Goal: Task Accomplishment & Management: Manage account settings

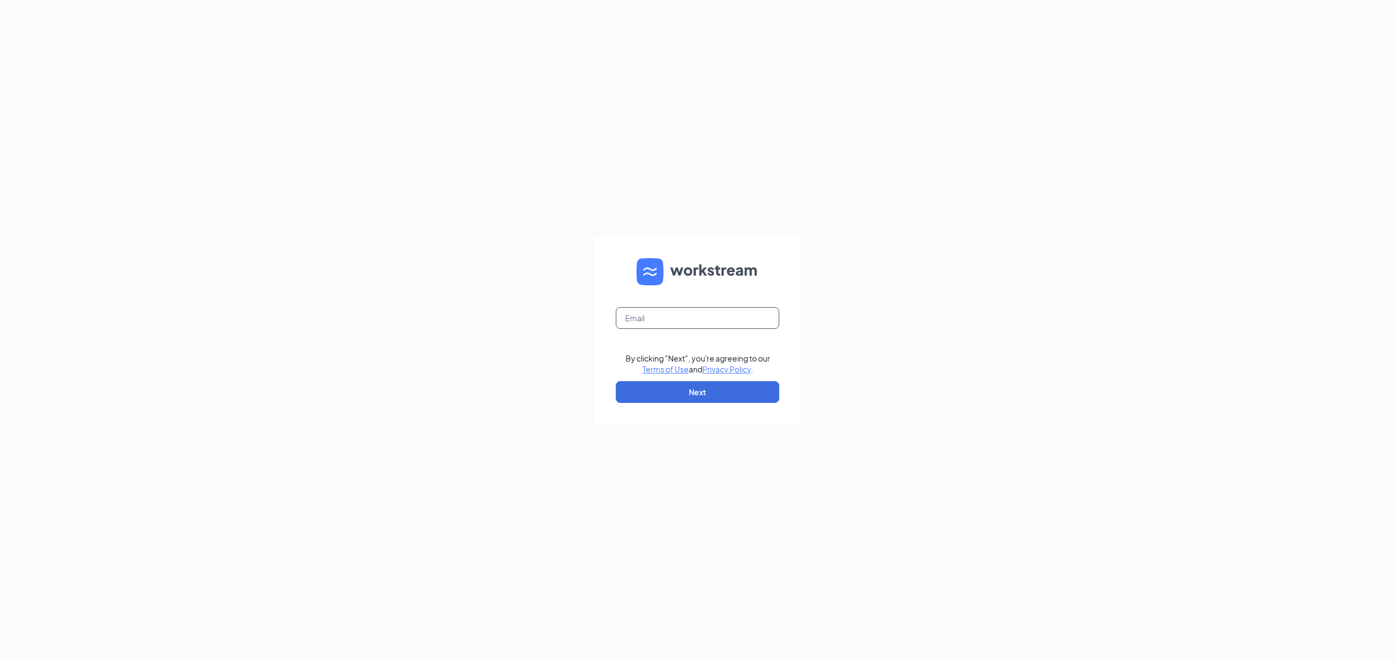
drag, startPoint x: 665, startPoint y: 317, endPoint x: 672, endPoint y: 330, distance: 14.9
click at [665, 317] on input "text" at bounding box center [697, 318] width 163 height 22
type input "[EMAIL_ADDRESS][DOMAIN_NAME]"
click at [704, 394] on button "Next" at bounding box center [697, 392] width 163 height 22
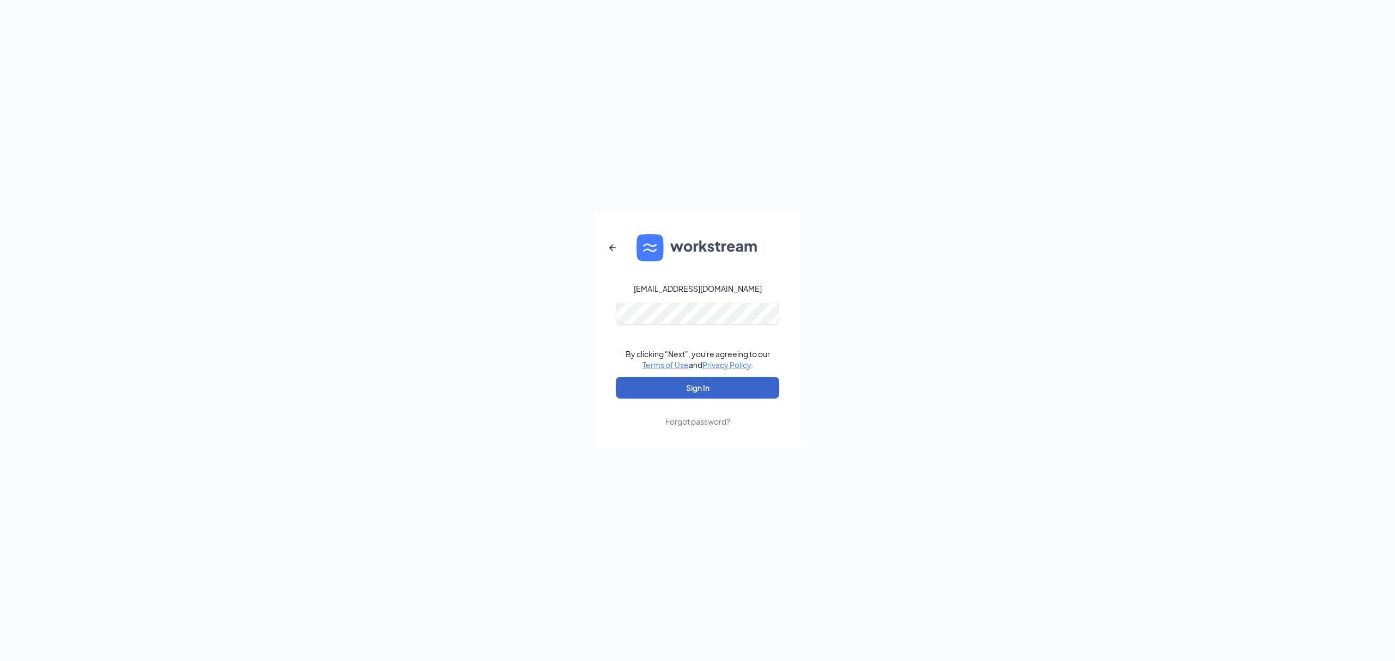
click at [715, 388] on button "Sign In" at bounding box center [697, 388] width 163 height 22
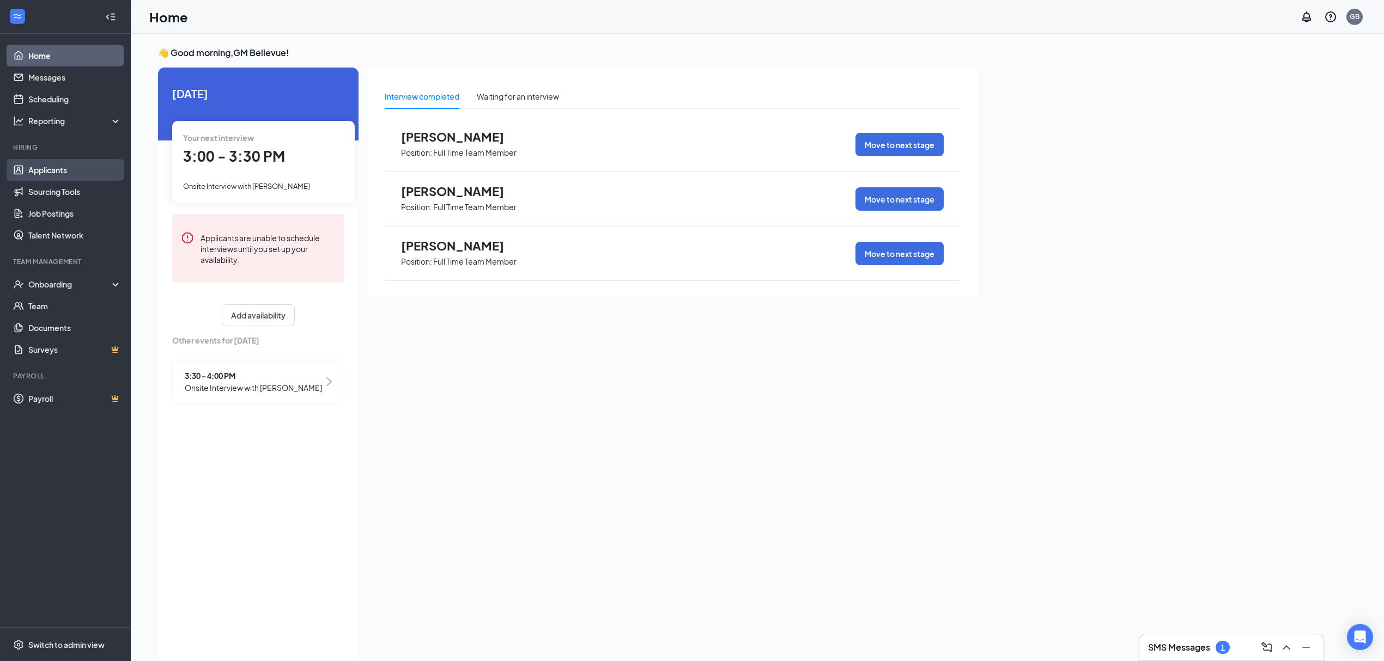
click at [63, 171] on link "Applicants" at bounding box center [74, 170] width 93 height 22
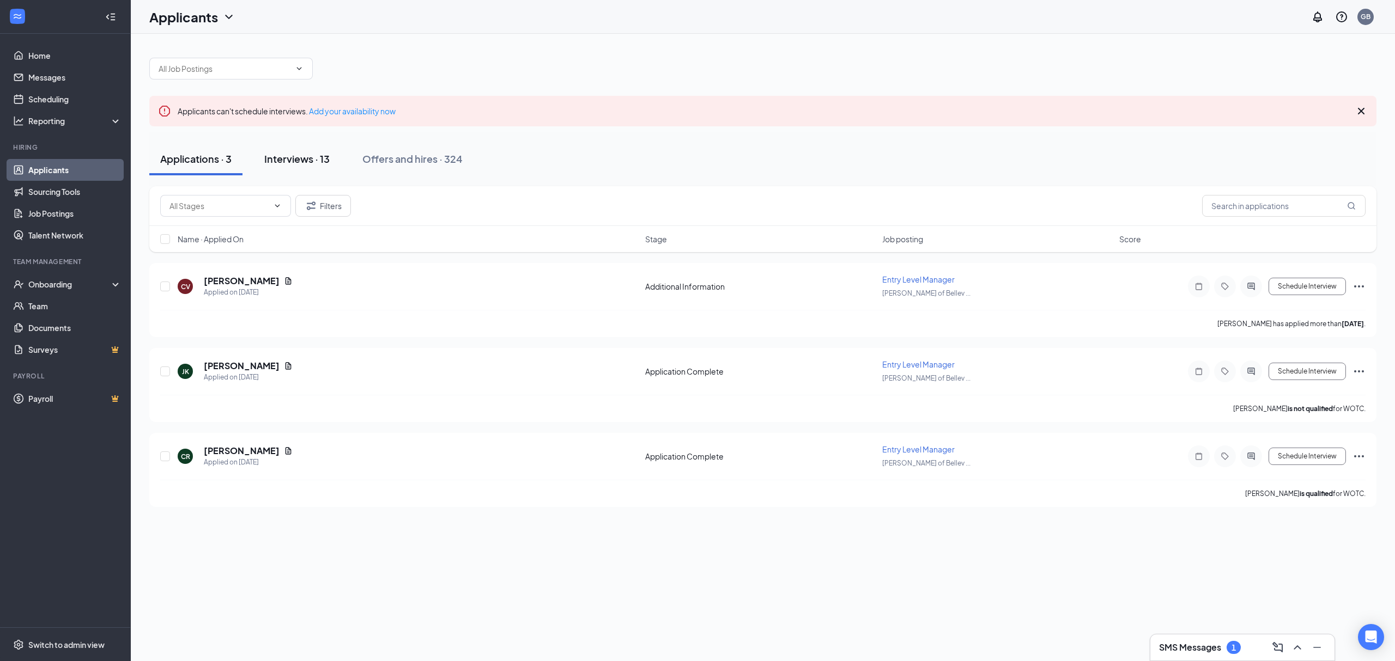
click at [311, 166] on button "Interviews · 13" at bounding box center [296, 159] width 87 height 33
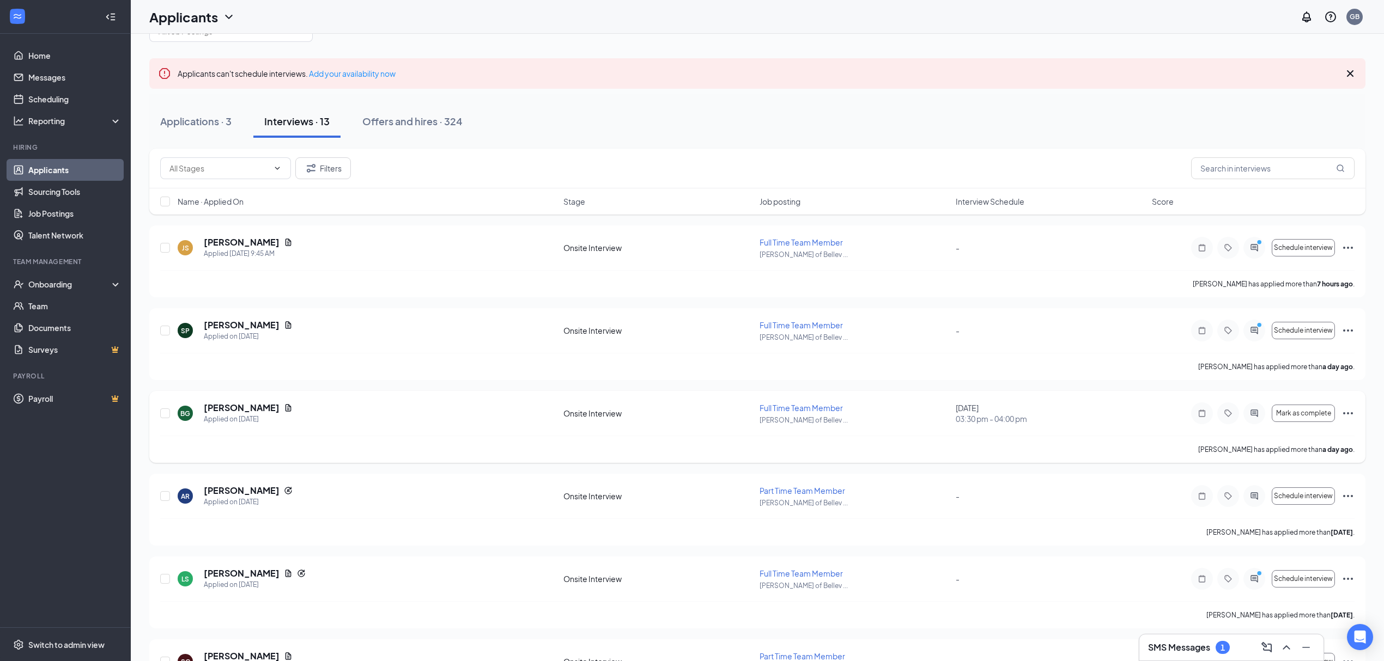
scroll to position [72, 0]
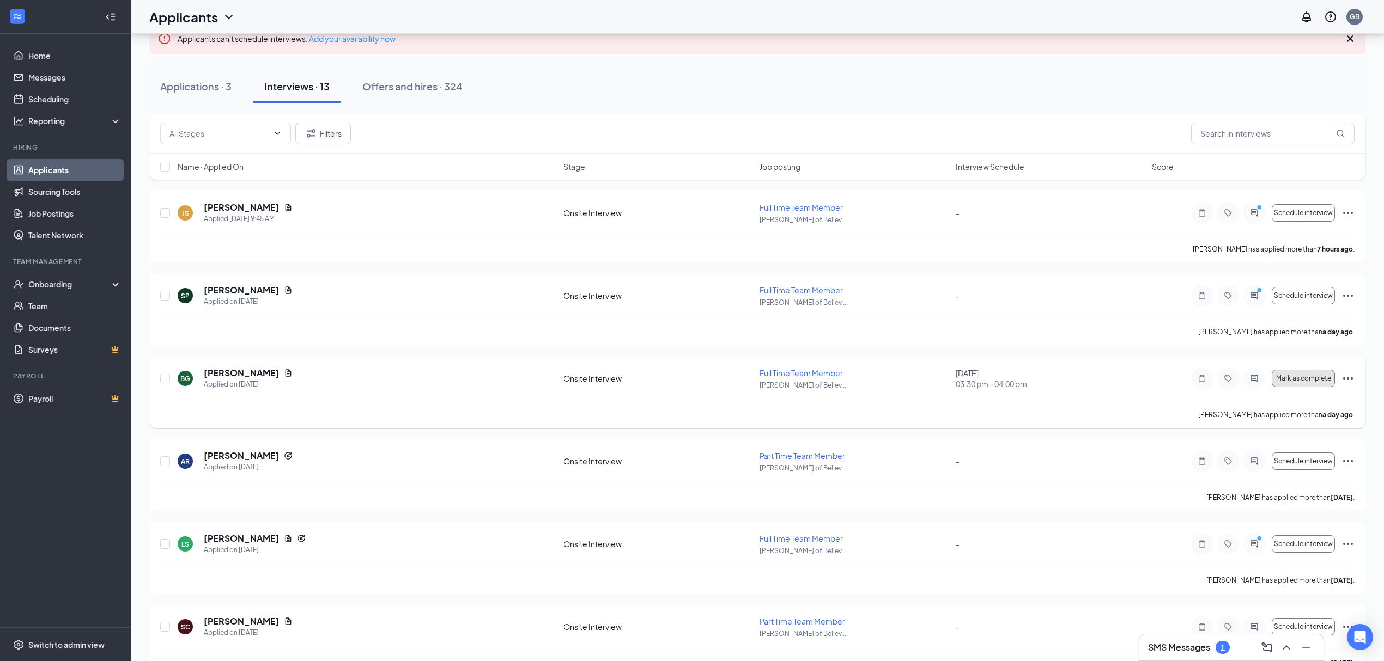
click at [1302, 378] on span "Mark as complete" at bounding box center [1303, 379] width 55 height 8
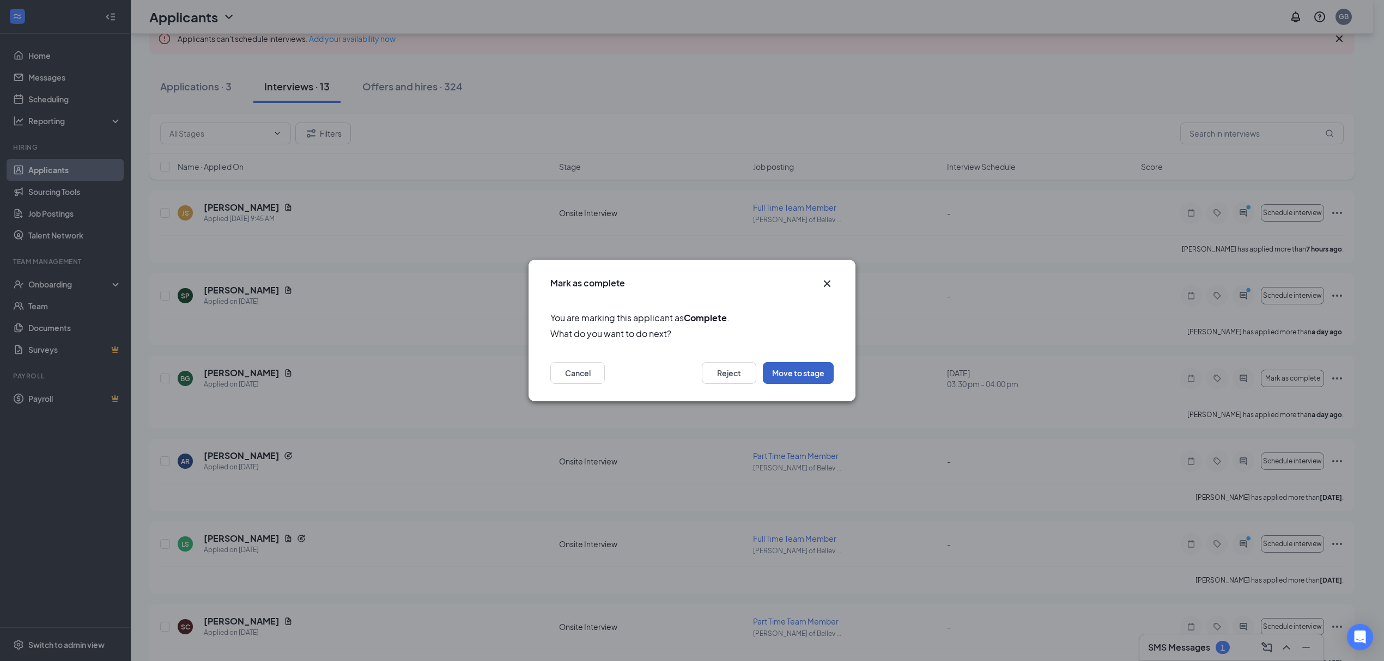
click at [796, 367] on button "Move to stage" at bounding box center [798, 373] width 71 height 22
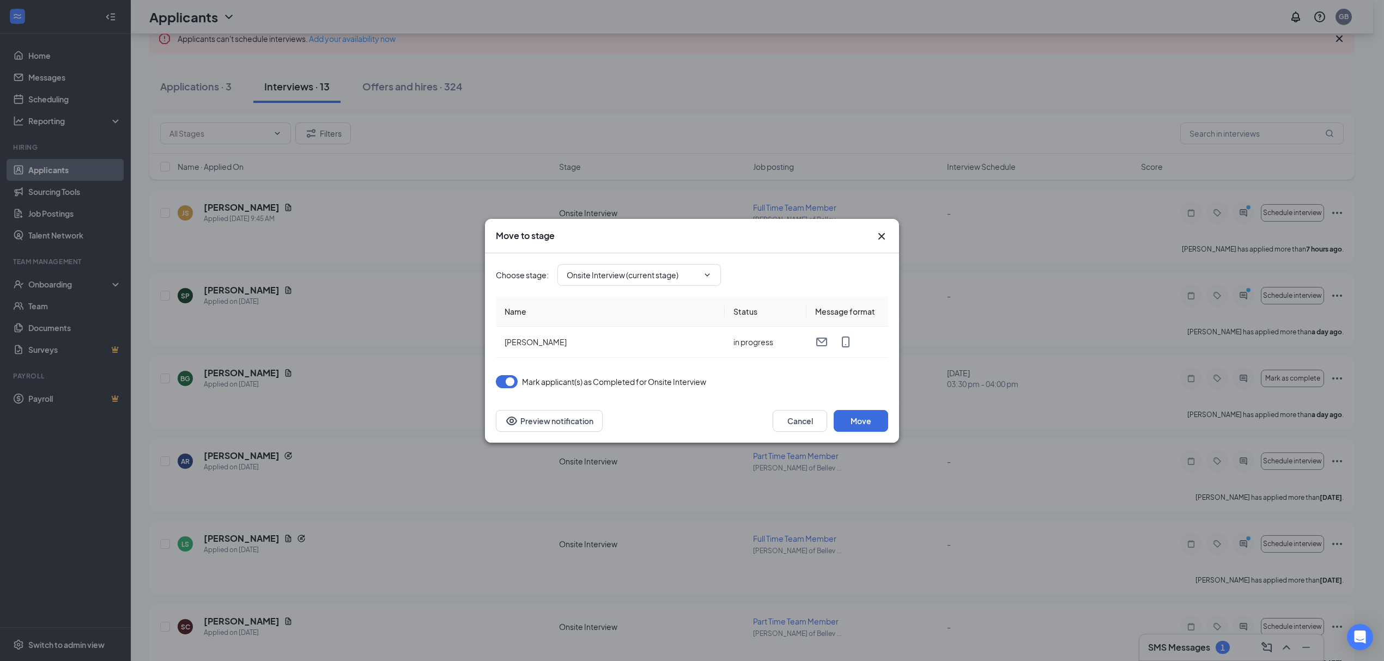
type input "Background Check Screening (next stage)"
click at [870, 421] on button "Move" at bounding box center [860, 421] width 54 height 22
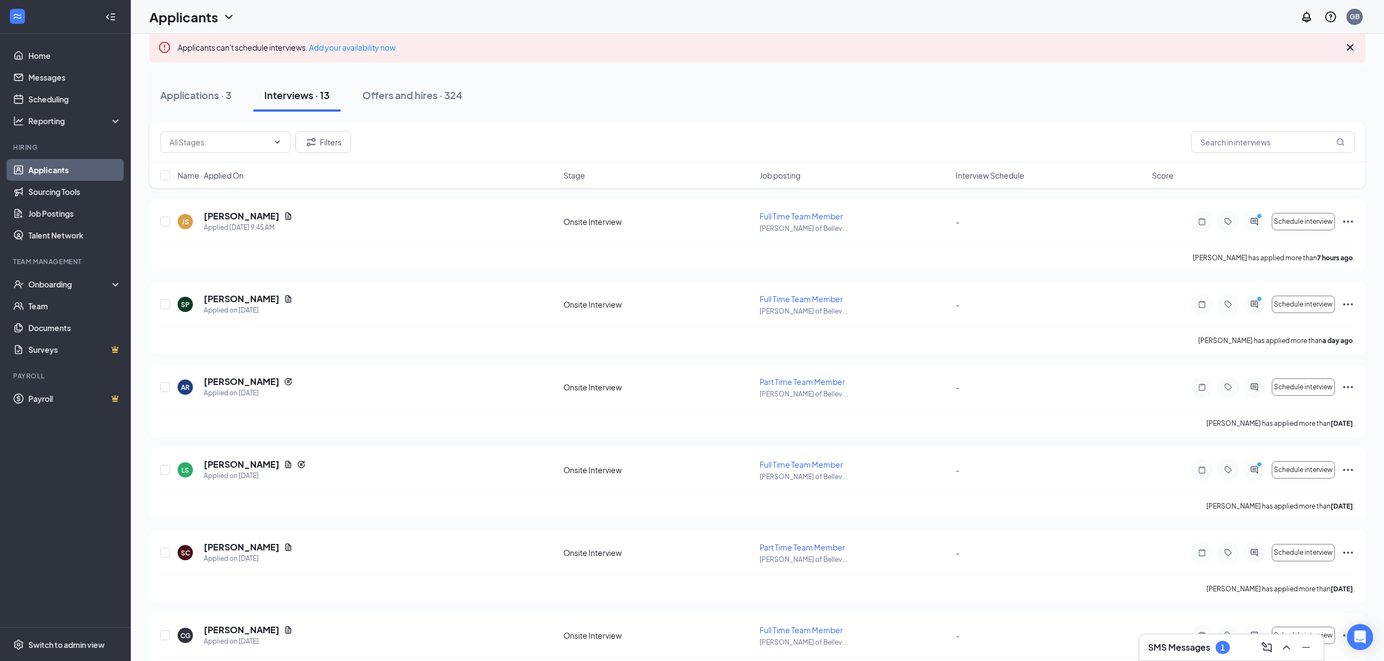
scroll to position [0, 0]
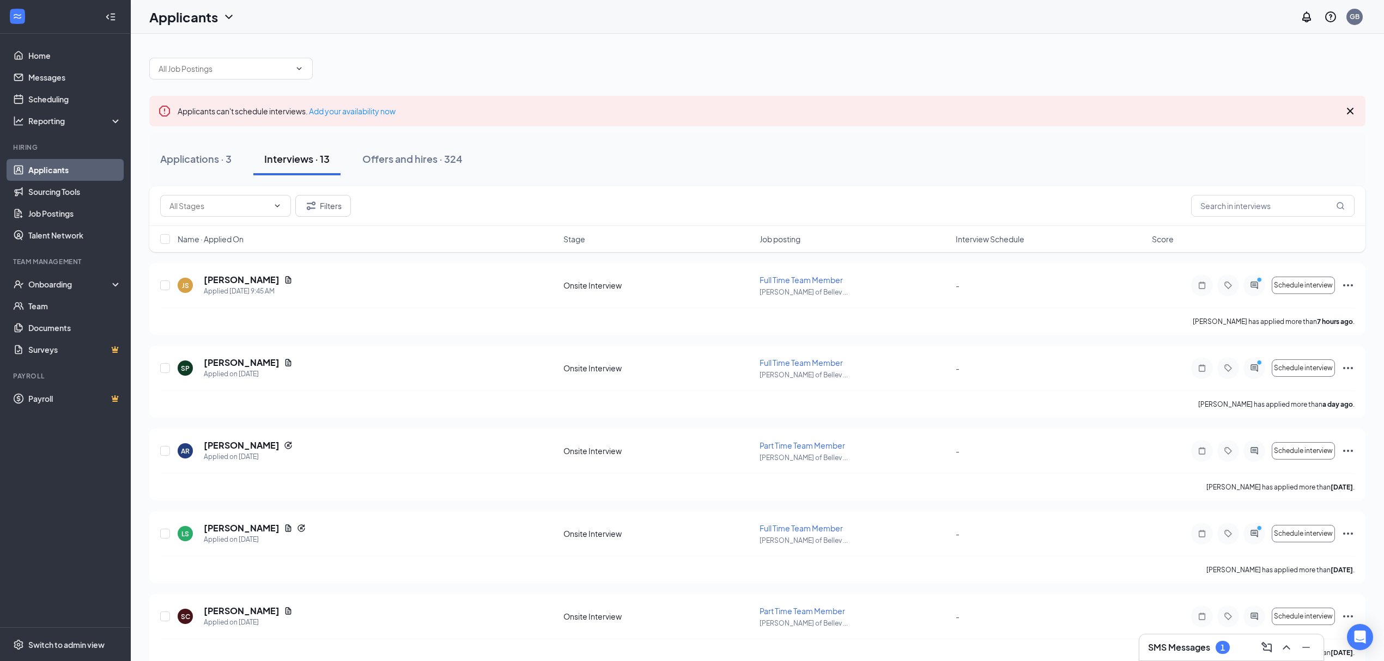
click at [422, 153] on div "Offers and hires · 324" at bounding box center [412, 159] width 100 height 14
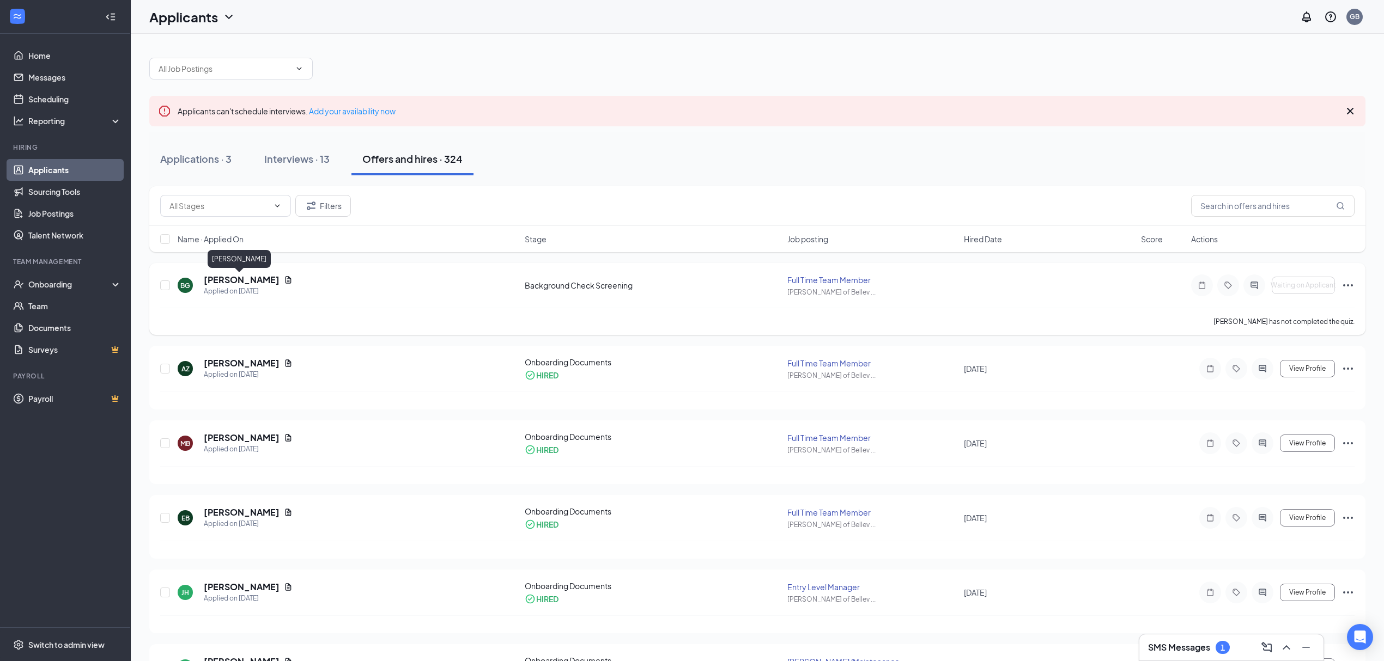
click at [259, 278] on h5 "[PERSON_NAME]" at bounding box center [242, 280] width 76 height 12
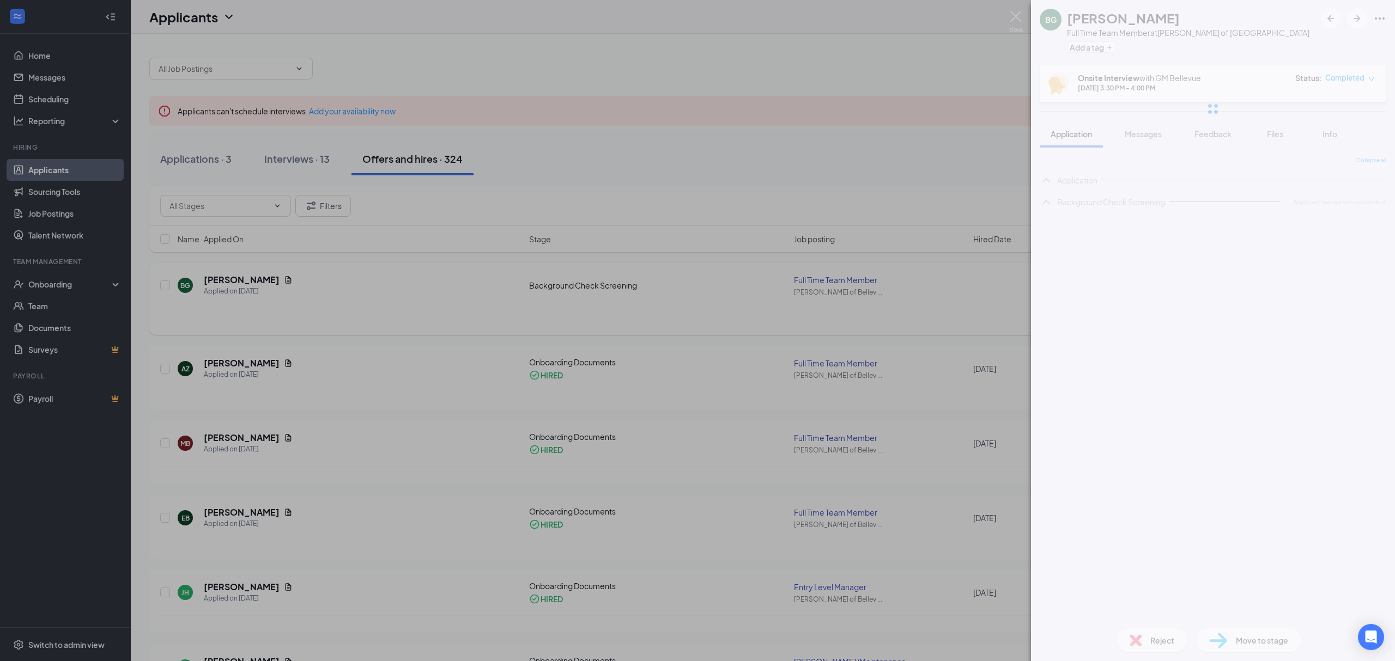
click at [276, 282] on div "[PERSON_NAME] Full Time Team Member at [PERSON_NAME] of Bellevue Add a tag Onsi…" at bounding box center [697, 330] width 1395 height 661
click at [284, 282] on icon "Document" at bounding box center [288, 280] width 9 height 9
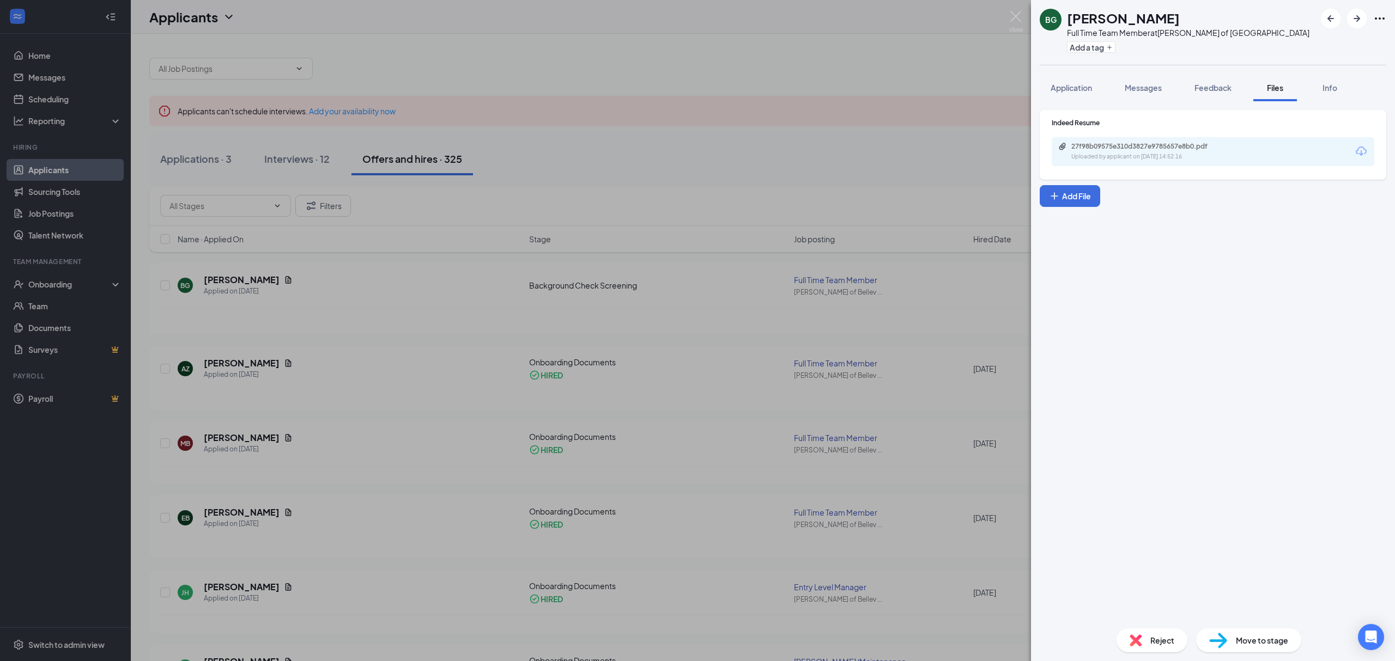
click at [1121, 155] on div "Uploaded by applicant on [DATE] 14:52:16" at bounding box center [1152, 157] width 163 height 9
click at [296, 82] on div "[PERSON_NAME] Full Time Team Member at [PERSON_NAME] of Bellevue Add a tag Appl…" at bounding box center [697, 330] width 1395 height 661
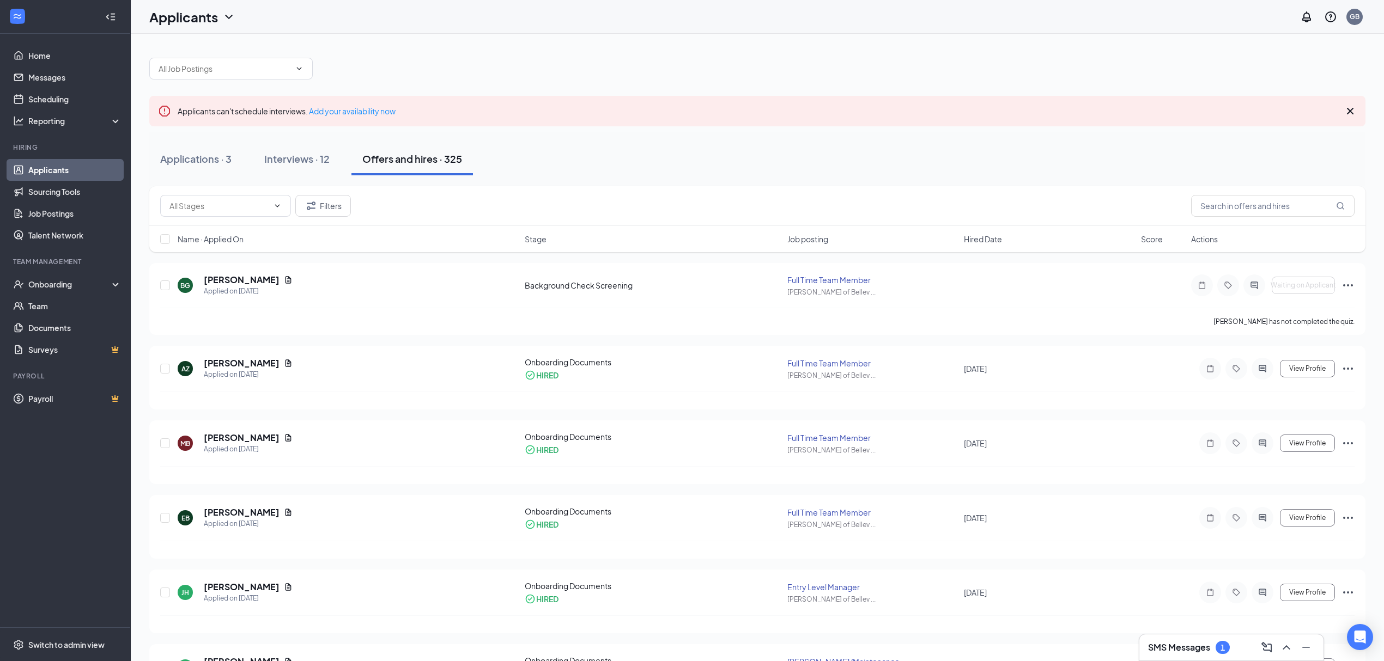
click at [311, 141] on div "Applications · 3 Interviews · 12 Offers and hires · 325" at bounding box center [757, 159] width 1216 height 54
click at [312, 149] on button "Interviews · 12" at bounding box center [296, 159] width 87 height 33
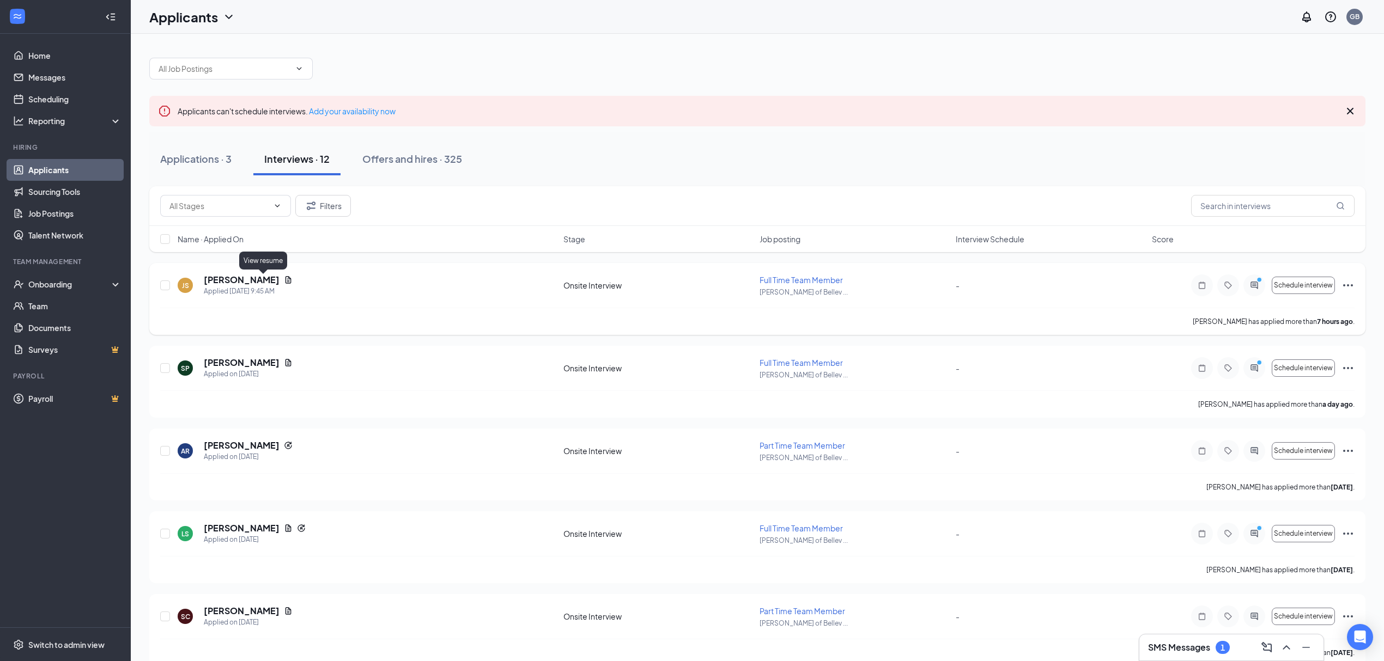
click at [284, 278] on icon "Document" at bounding box center [288, 280] width 9 height 9
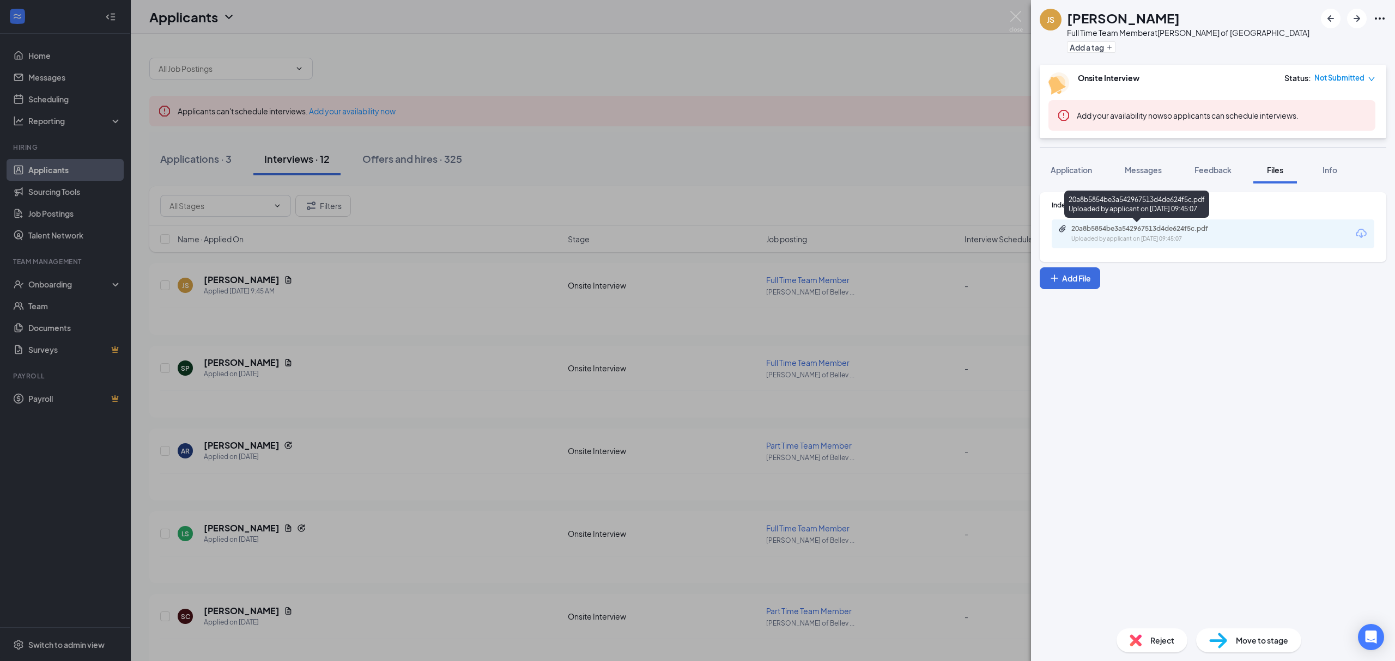
click at [1140, 231] on div "20a8b5854be3a542967513d4de624f5c.pdf" at bounding box center [1147, 228] width 153 height 9
click at [807, 205] on div "JS [PERSON_NAME] Full Time Team Member at [GEOGRAPHIC_DATA][PERSON_NAME] of Bel…" at bounding box center [697, 330] width 1395 height 661
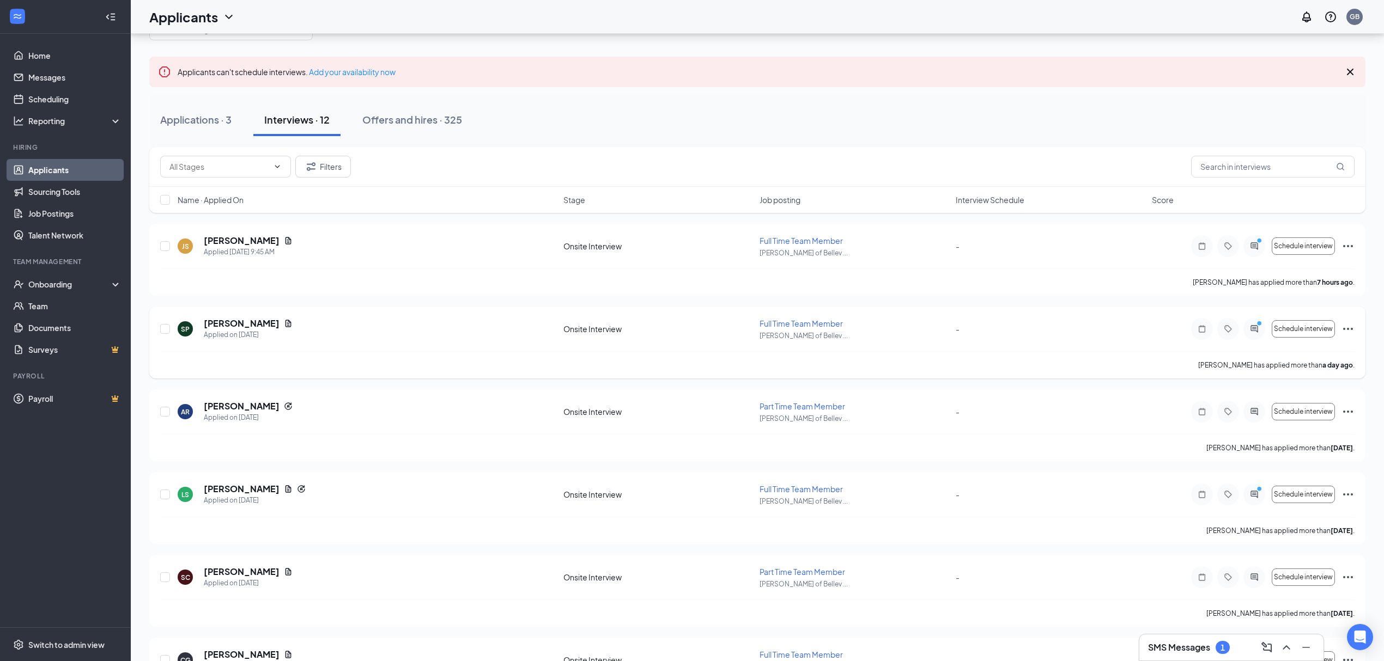
scroll to position [72, 0]
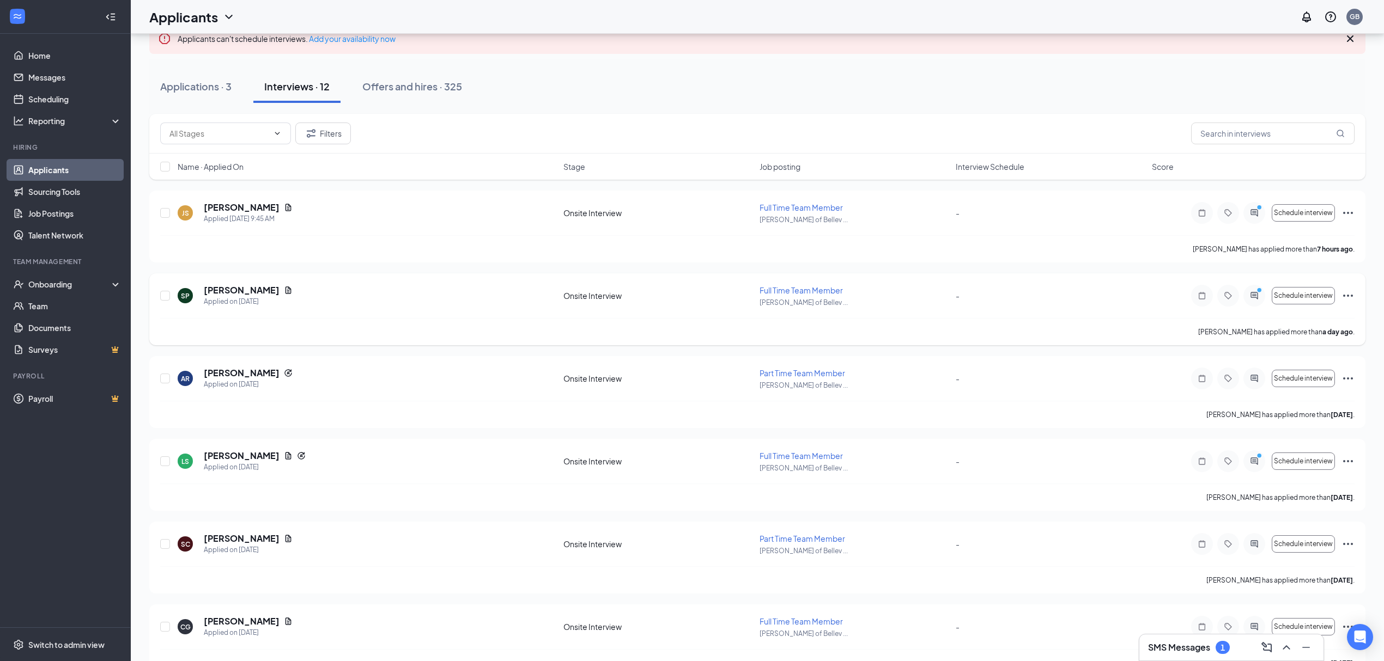
click at [284, 288] on icon "Document" at bounding box center [288, 290] width 9 height 9
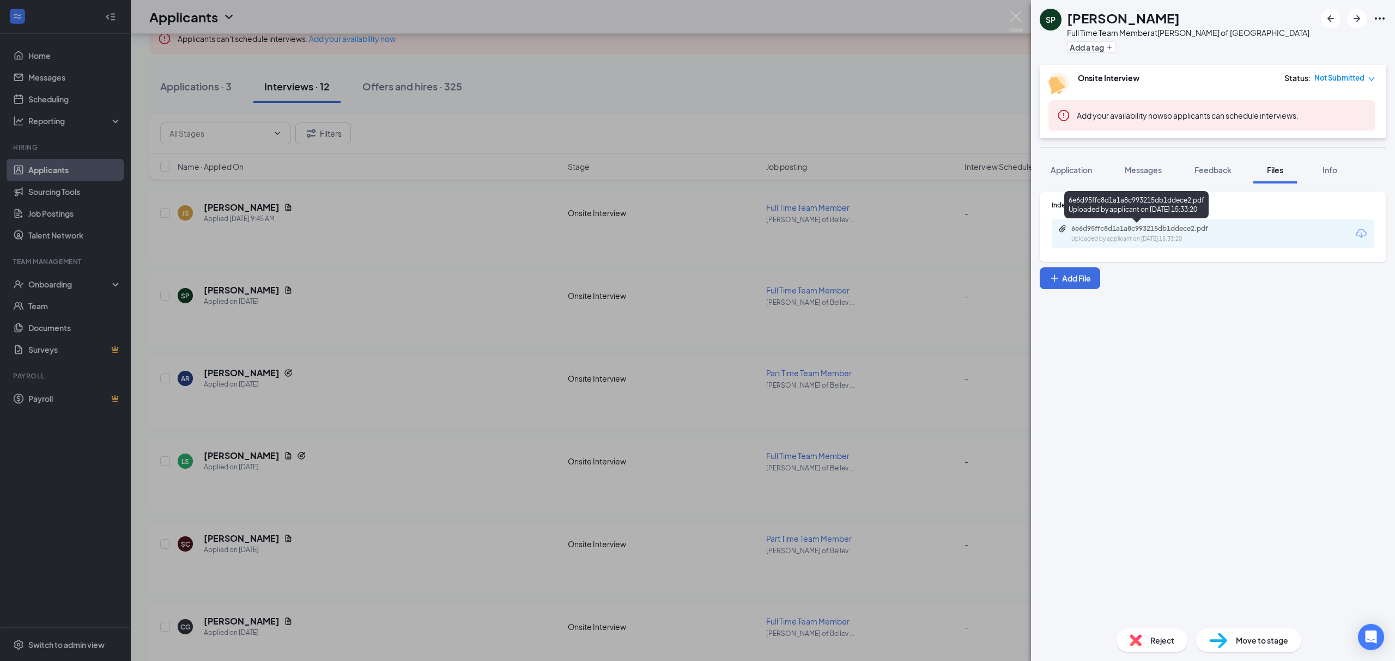
click at [1114, 230] on div "6e6d95ffc8d1a1a8c993215db1ddece2.pdf" at bounding box center [1147, 228] width 153 height 9
click at [456, 210] on div "SP [PERSON_NAME] Full Time Team Member at [GEOGRAPHIC_DATA][PERSON_NAME] of Bel…" at bounding box center [697, 330] width 1395 height 661
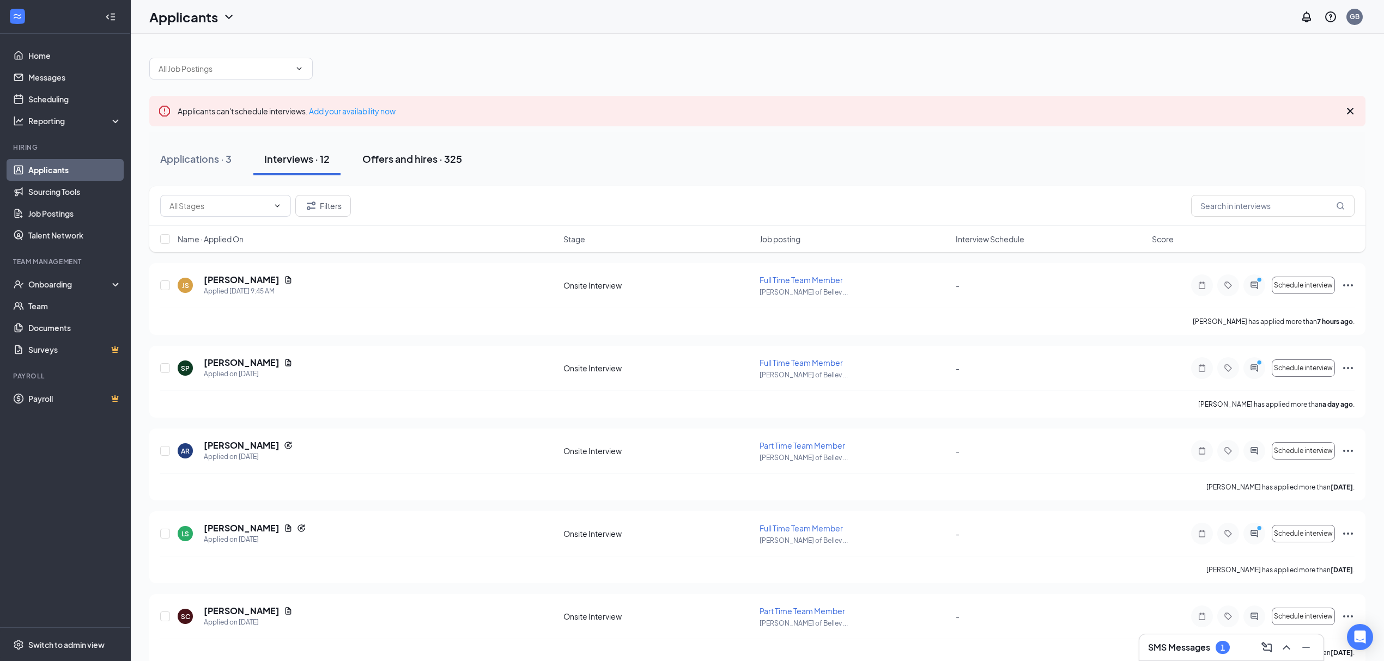
click at [451, 166] on button "Offers and hires · 325" at bounding box center [411, 159] width 121 height 33
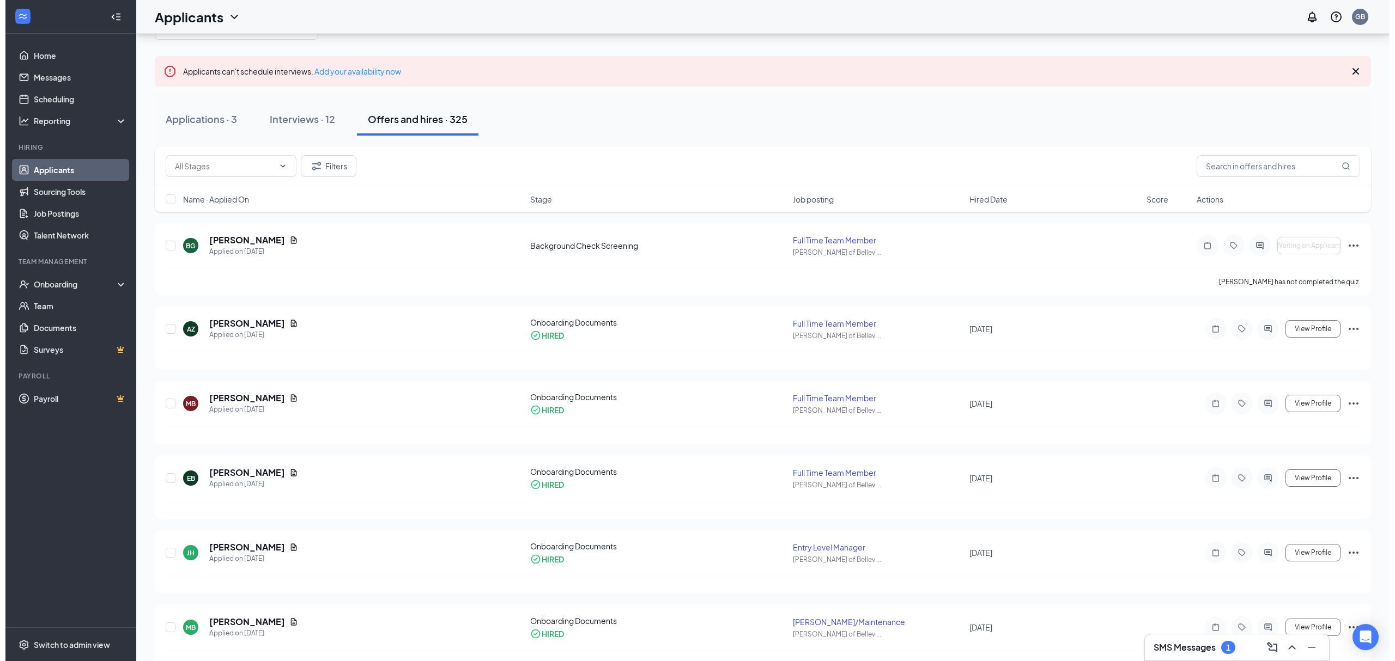
scroll to position [72, 0]
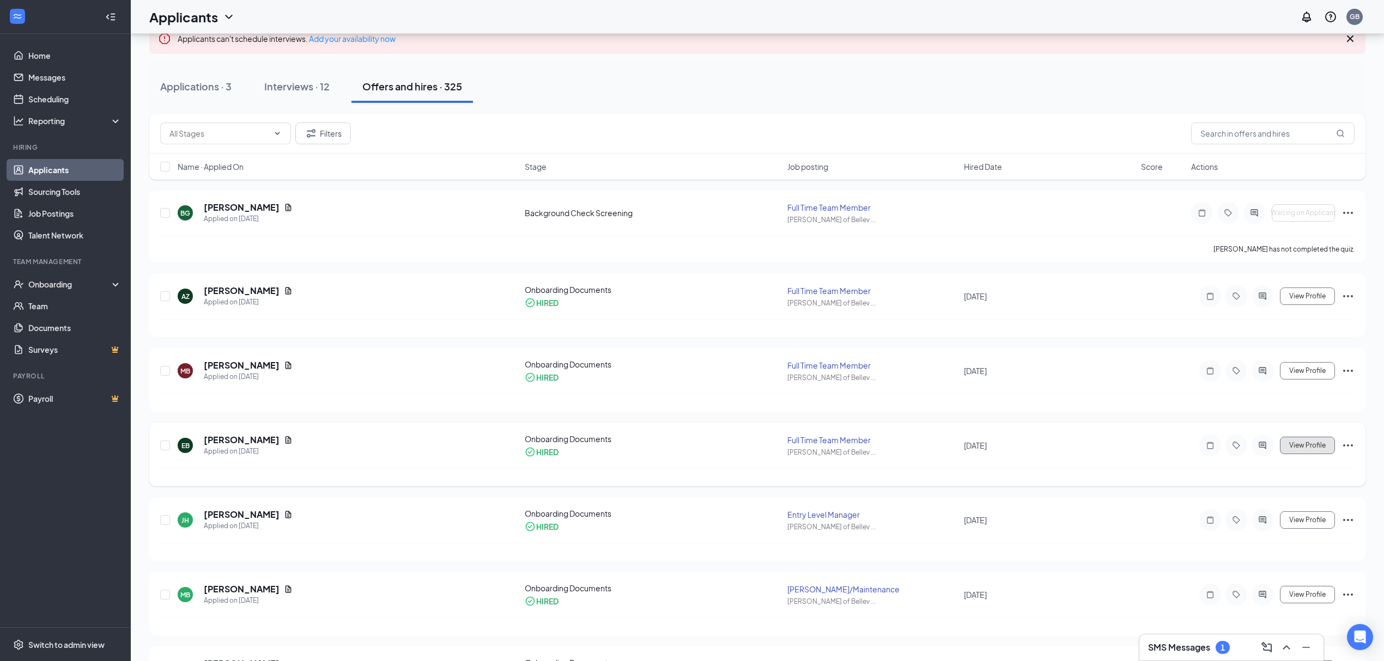
click at [1309, 443] on span "View Profile" at bounding box center [1307, 446] width 36 height 8
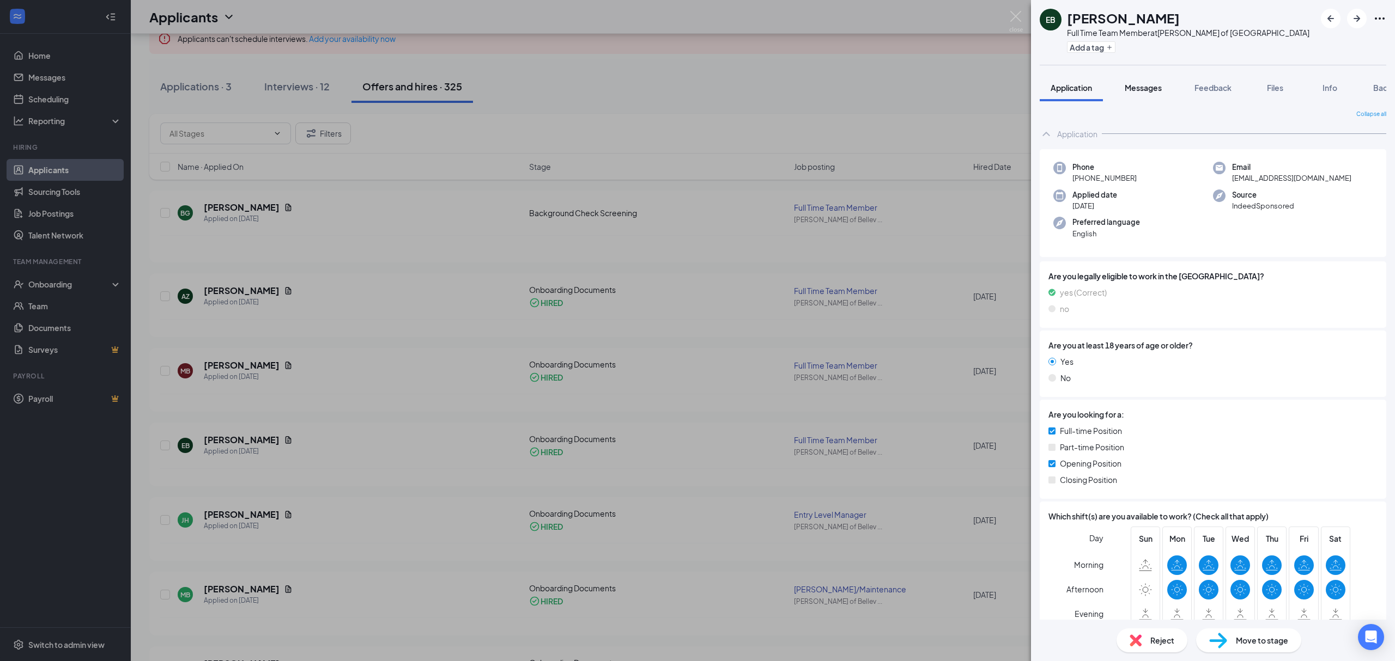
click at [1142, 96] on button "Messages" at bounding box center [1143, 87] width 59 height 27
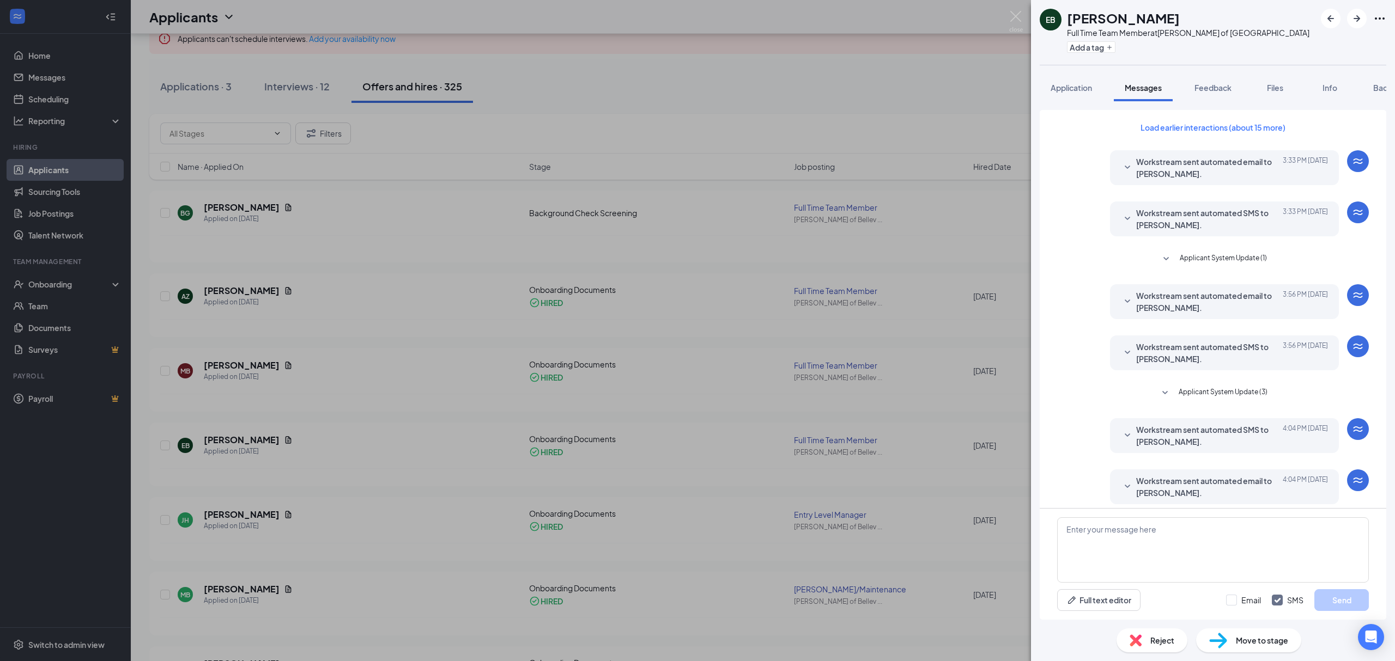
click at [873, 312] on div "EB [PERSON_NAME] Full Time Team Member at [GEOGRAPHIC_DATA][PERSON_NAME] of Bel…" at bounding box center [697, 330] width 1395 height 661
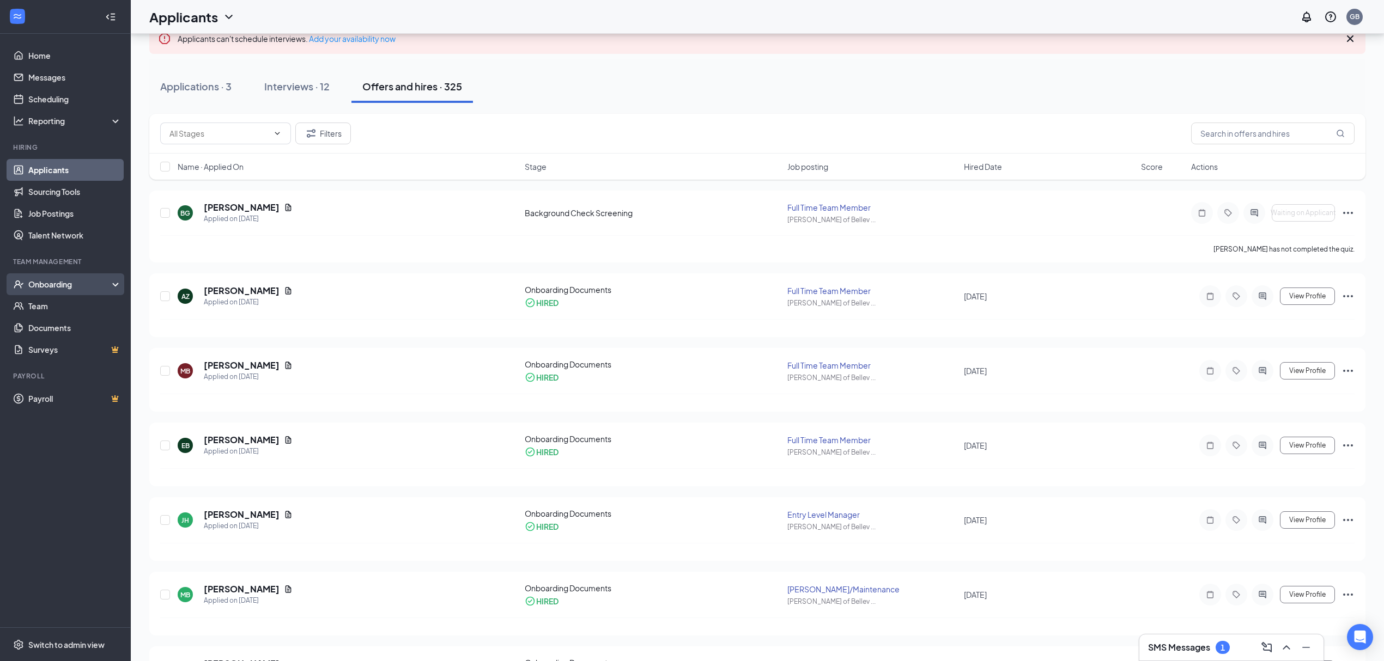
click at [69, 286] on div "Onboarding" at bounding box center [70, 284] width 84 height 11
click at [96, 348] on link "Onboarding Documents" at bounding box center [74, 350] width 93 height 22
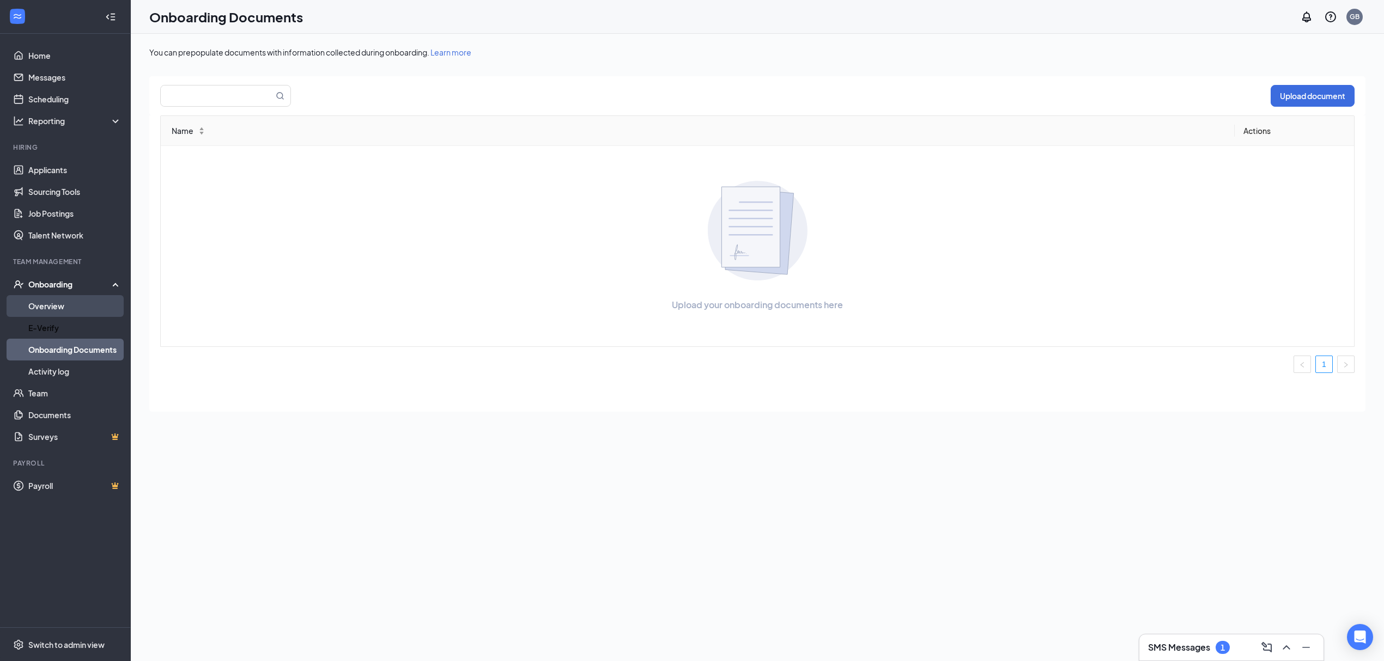
click at [56, 309] on link "Overview" at bounding box center [74, 306] width 93 height 22
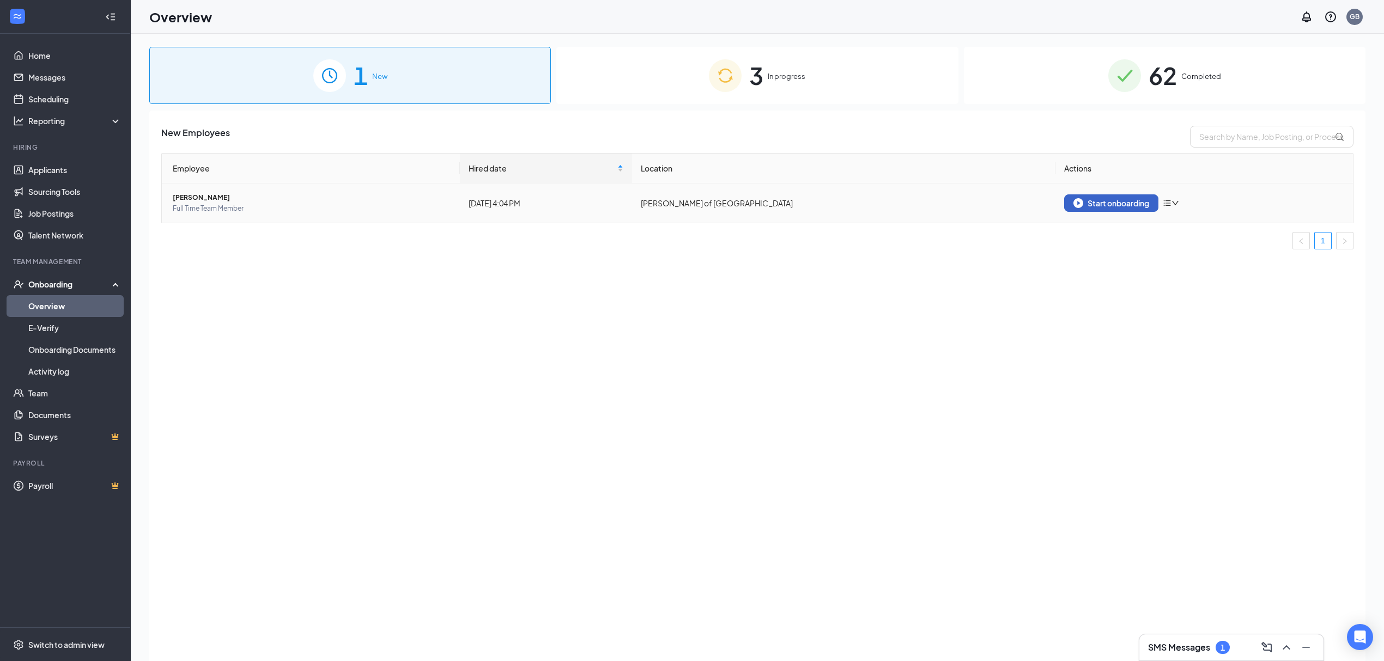
click at [1108, 204] on div "Start onboarding" at bounding box center [1111, 203] width 76 height 10
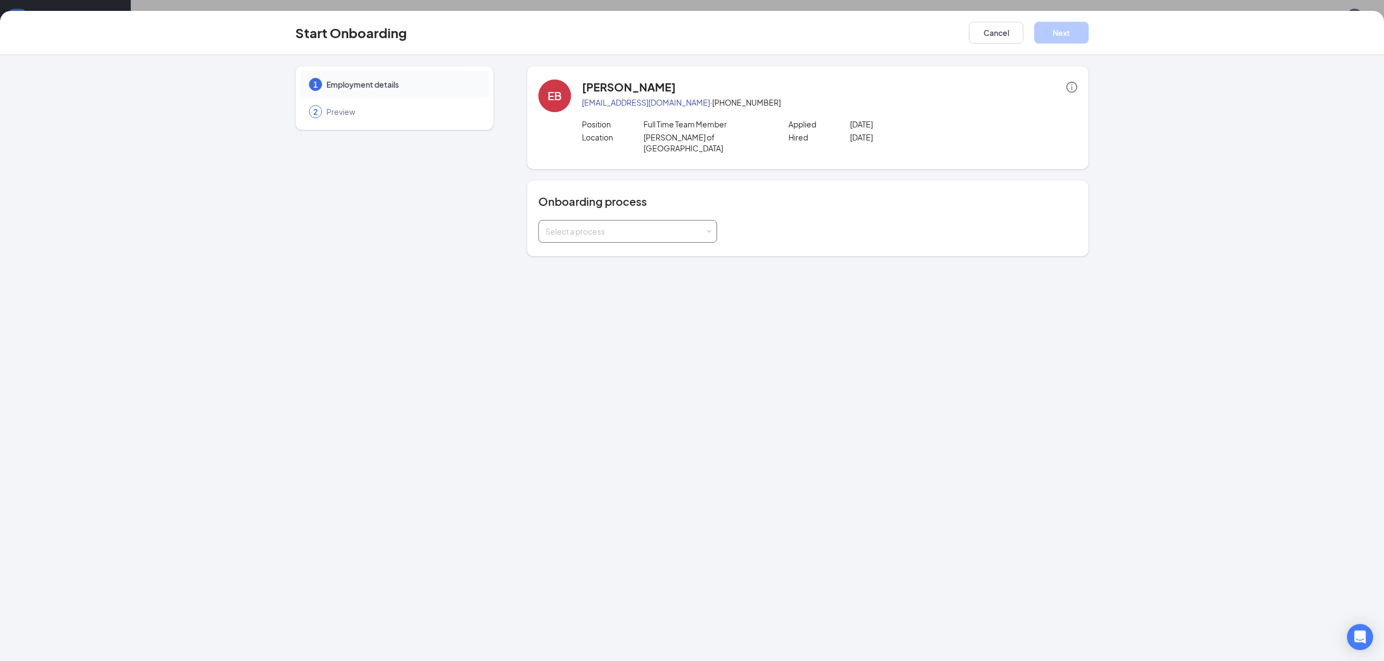
click at [679, 226] on div "Select a process" at bounding box center [625, 231] width 160 height 11
click at [671, 317] on li "Onboarding WI - New Employee" at bounding box center [627, 323] width 179 height 20
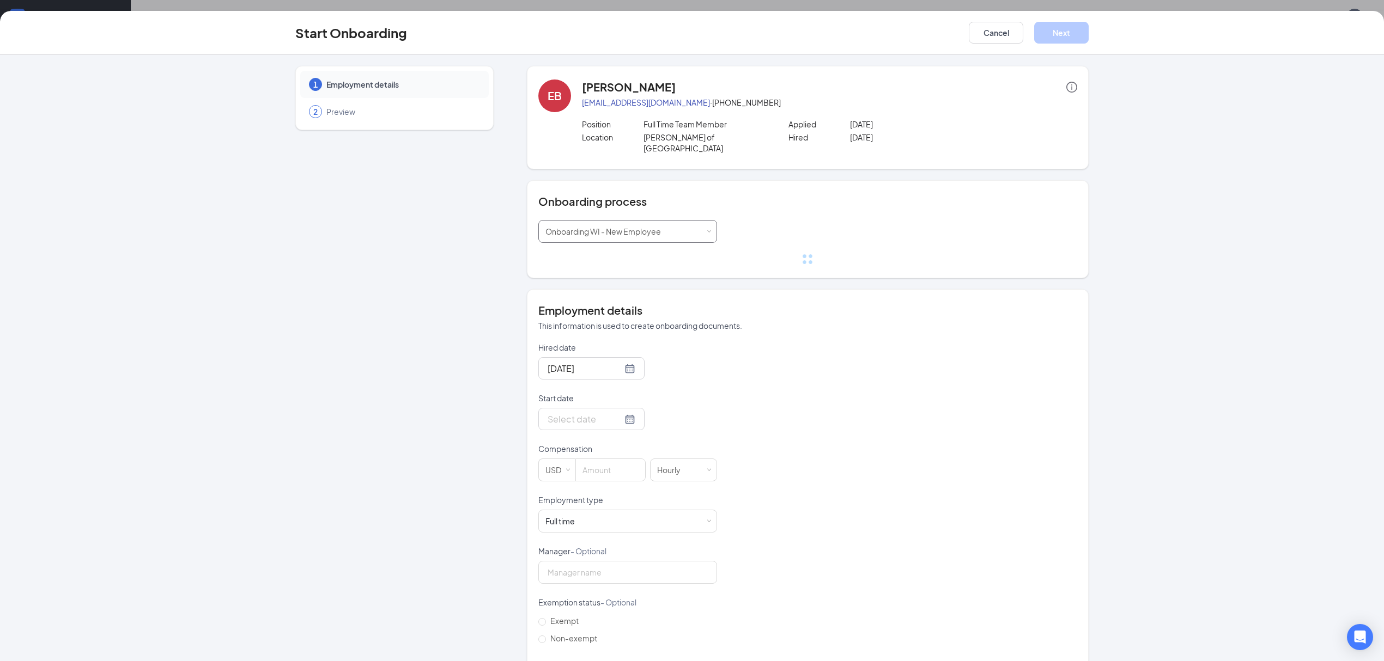
scroll to position [31, 0]
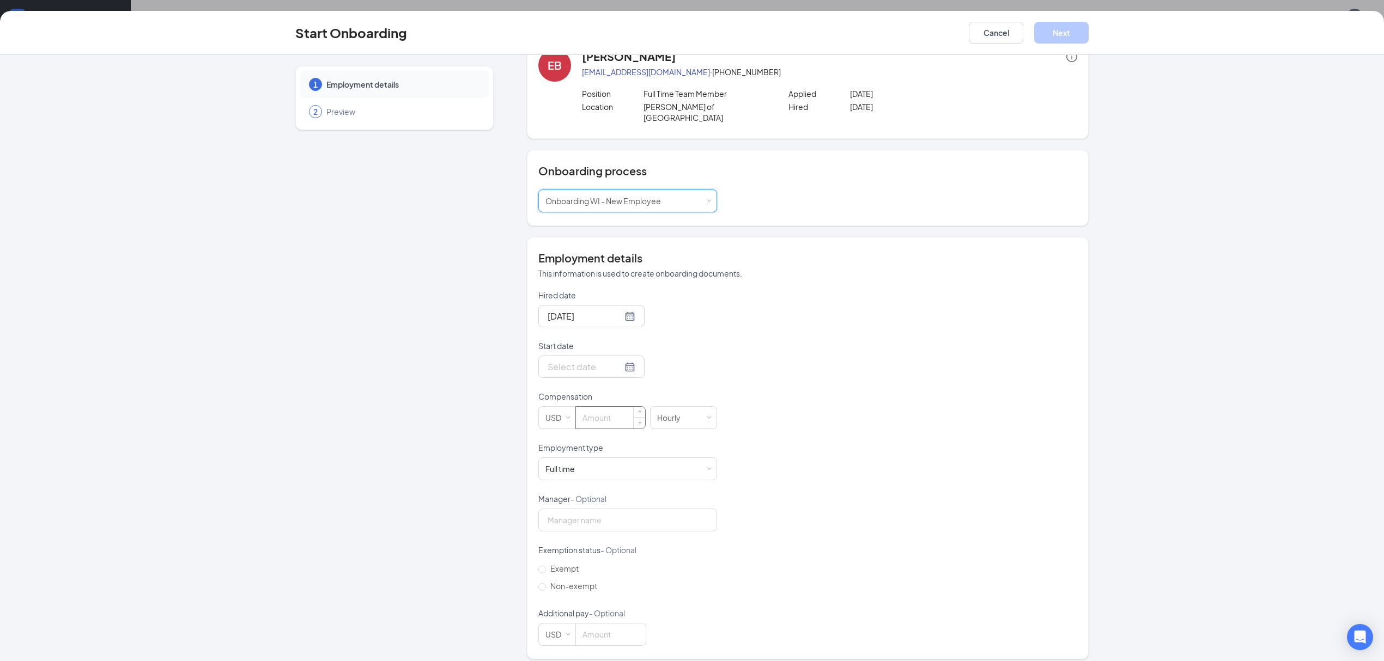
click at [620, 409] on input at bounding box center [610, 418] width 69 height 22
type input "16.5"
drag, startPoint x: 770, startPoint y: 404, endPoint x: 774, endPoint y: 409, distance: 6.2
click at [770, 404] on div "Hired date [DATE] Start date Compensation USD 16.5 [DEMOGRAPHIC_DATA] Employmen…" at bounding box center [807, 468] width 539 height 356
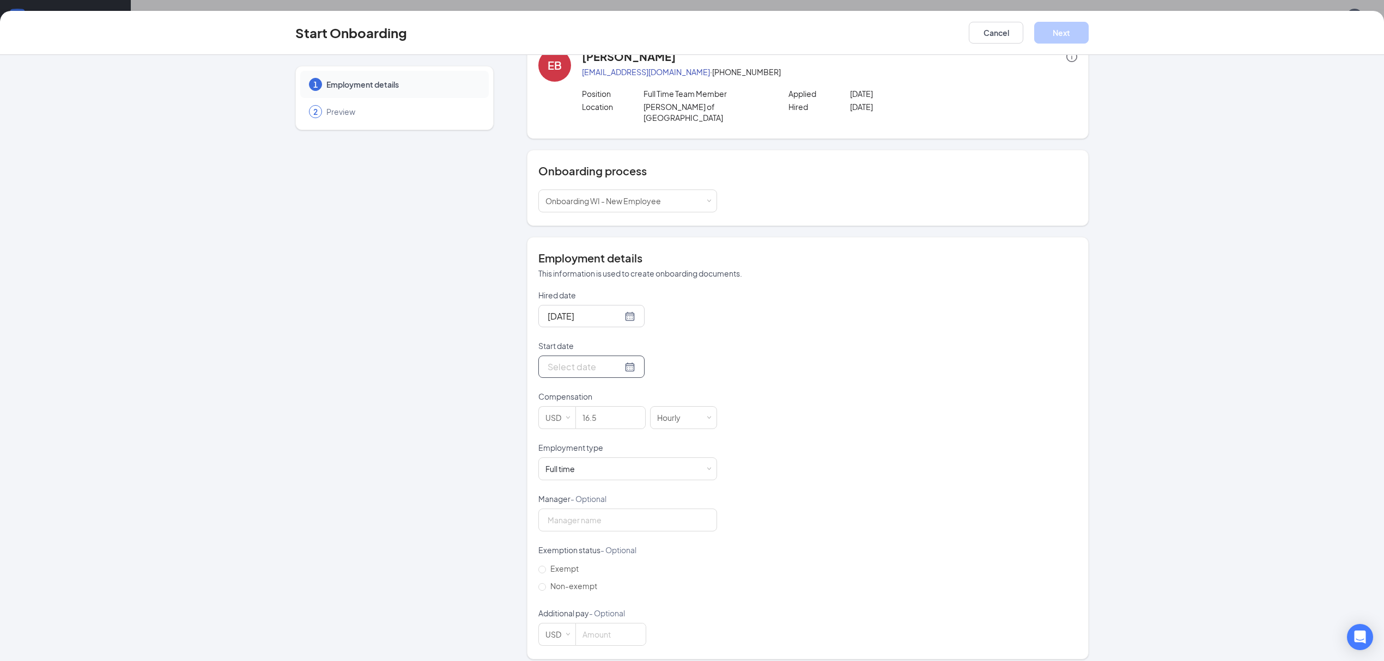
click at [621, 360] on div at bounding box center [591, 367] width 106 height 22
click at [670, 340] on p "Start date" at bounding box center [627, 345] width 179 height 11
click at [622, 360] on input "Start date" at bounding box center [584, 367] width 75 height 14
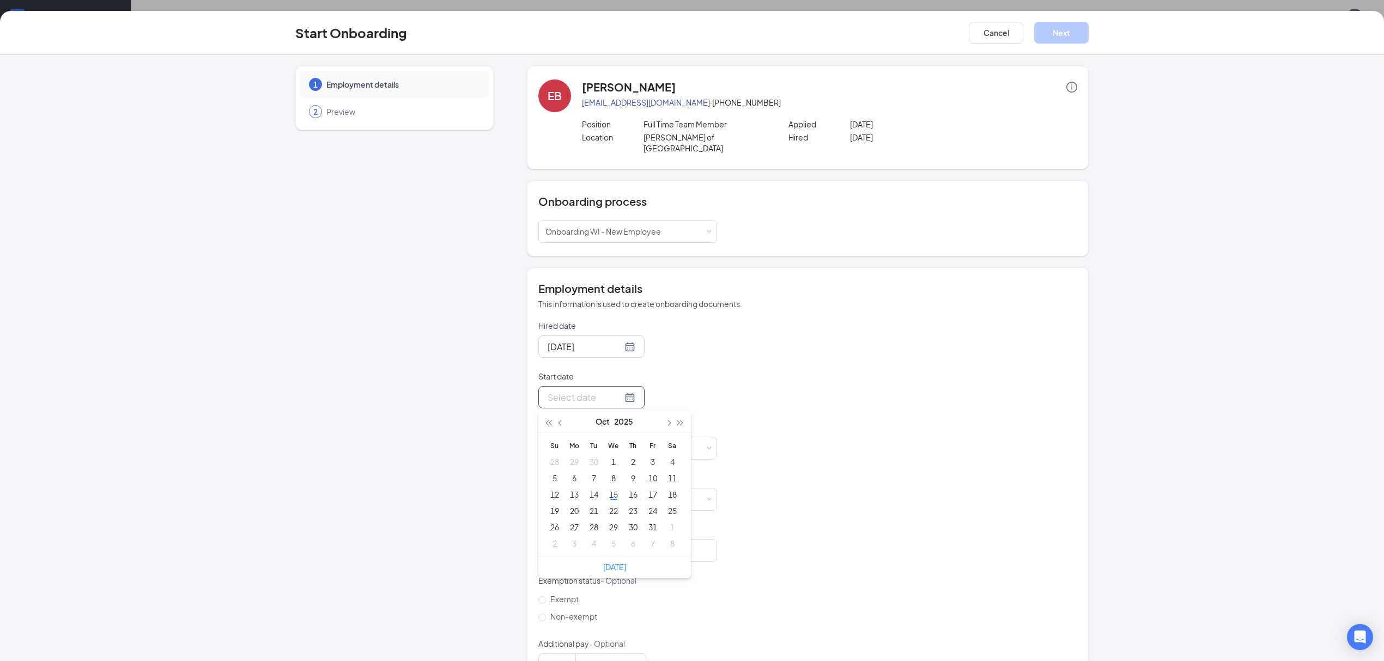
scroll to position [31, 0]
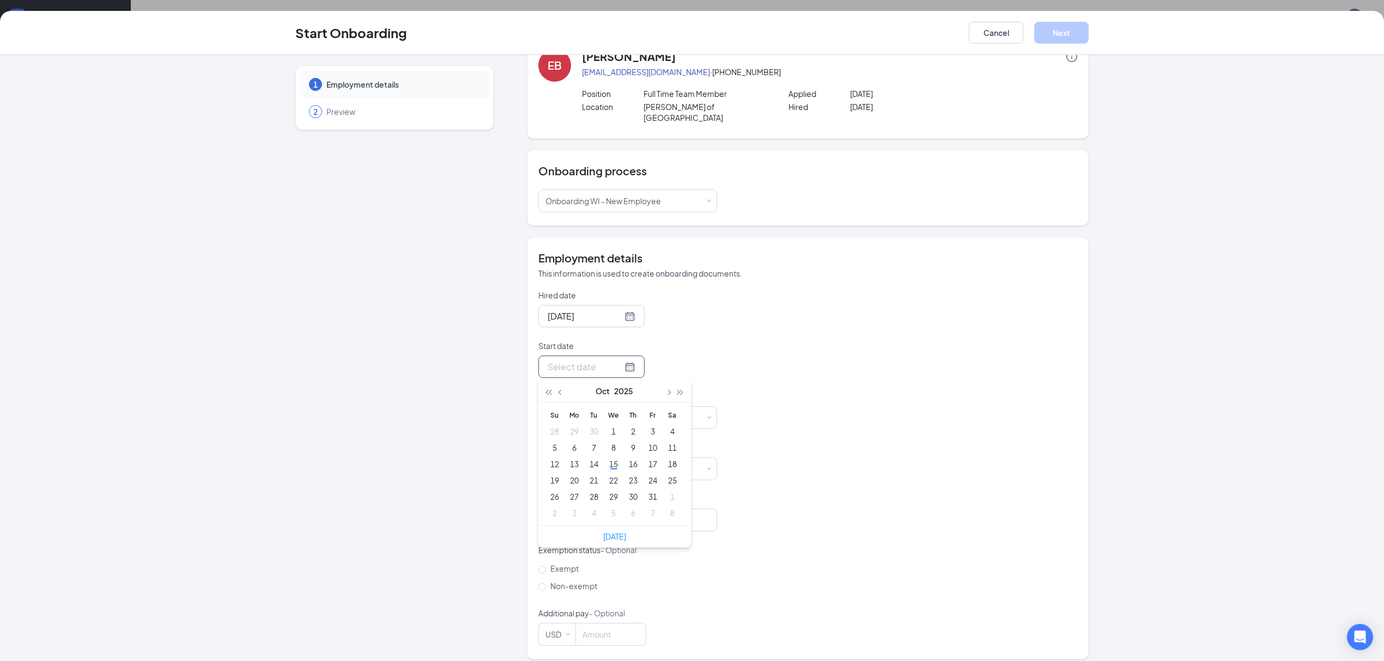
click at [766, 327] on div "Hired date [DATE] Start date [DATE] Su Mo Tu We Th Fr Sa 28 29 30 1 2 3 4 5 6 7…" at bounding box center [807, 468] width 539 height 356
drag, startPoint x: 771, startPoint y: 321, endPoint x: 782, endPoint y: 306, distance: 18.7
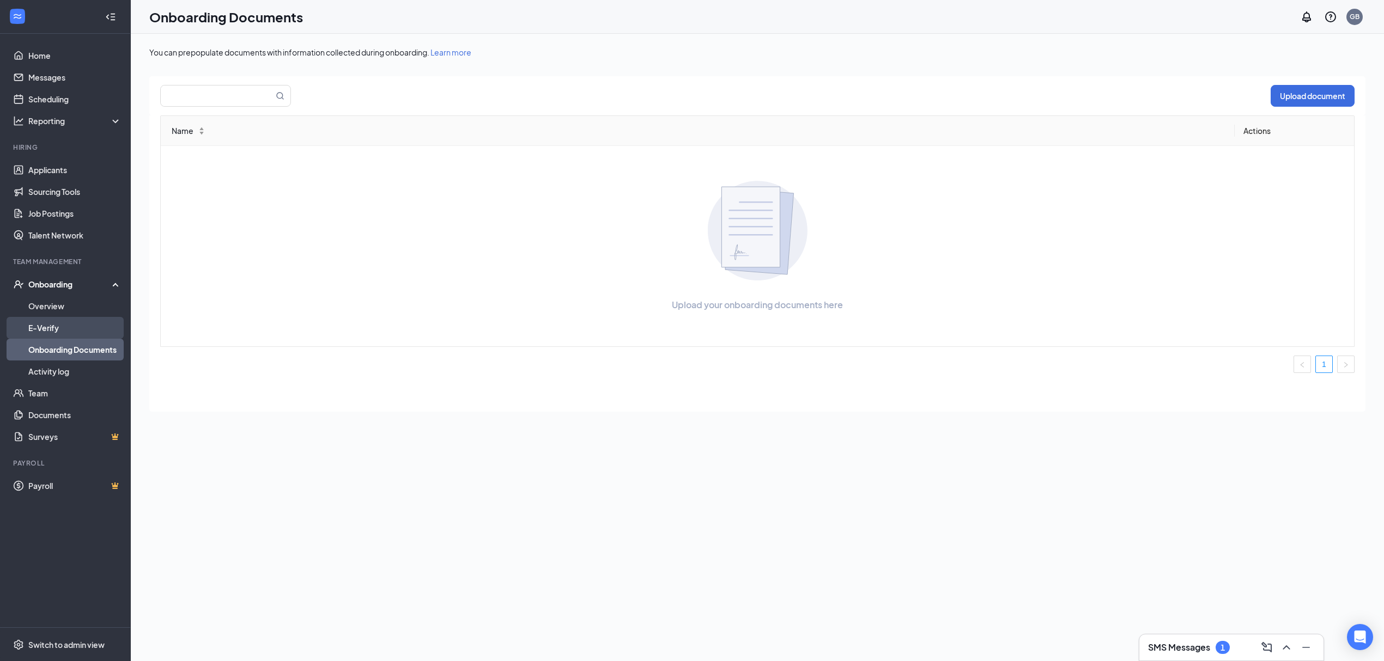
click at [90, 331] on link "E-Verify" at bounding box center [74, 328] width 93 height 22
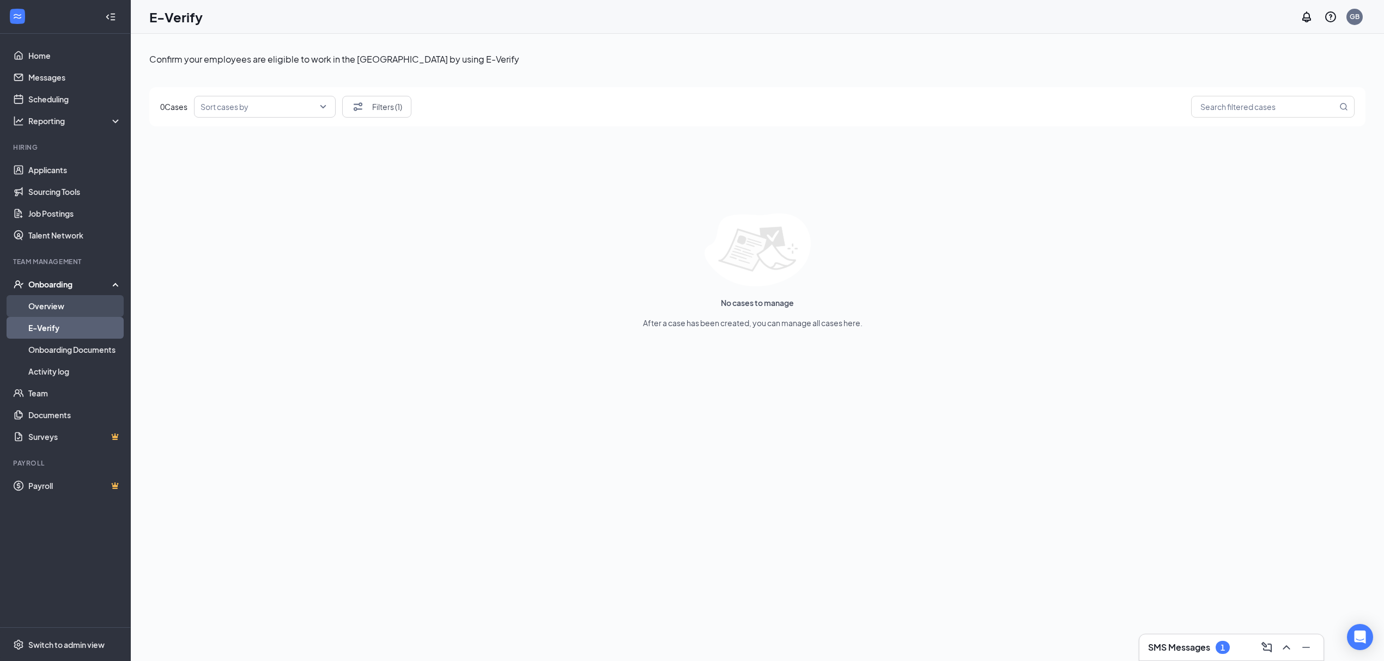
click at [97, 306] on link "Overview" at bounding box center [74, 306] width 93 height 22
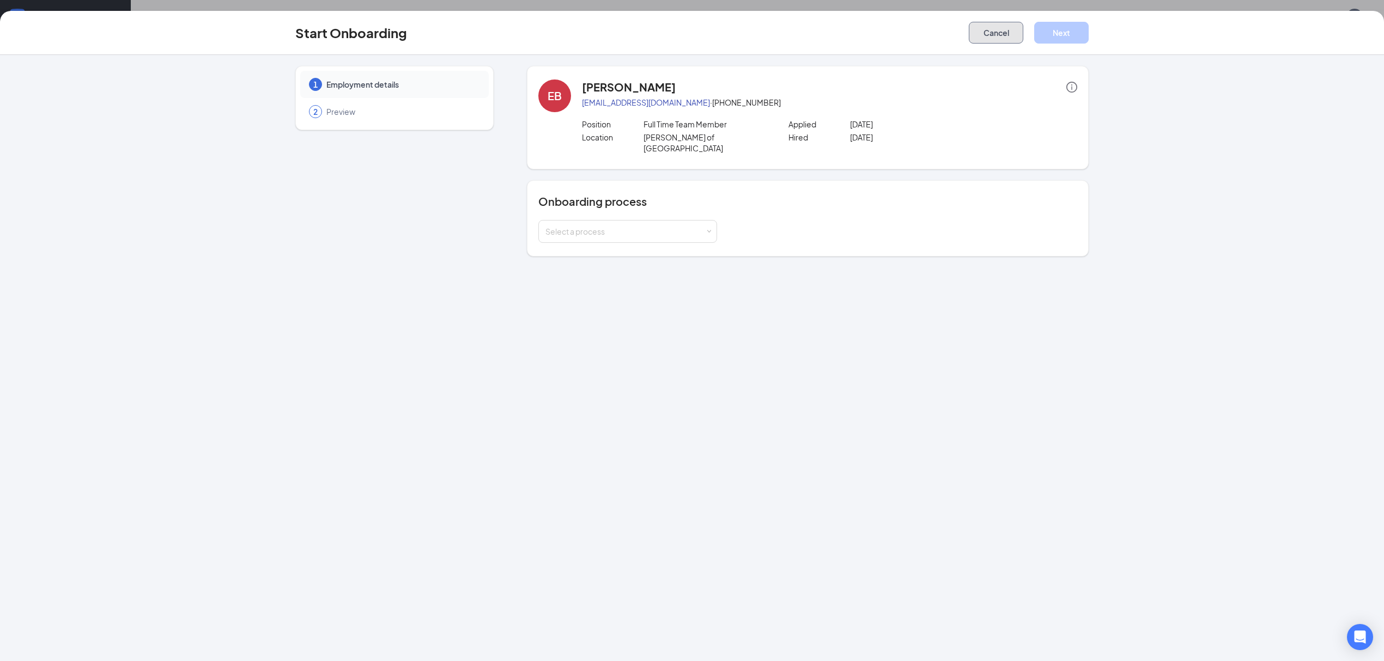
click at [989, 27] on button "Cancel" at bounding box center [996, 33] width 54 height 22
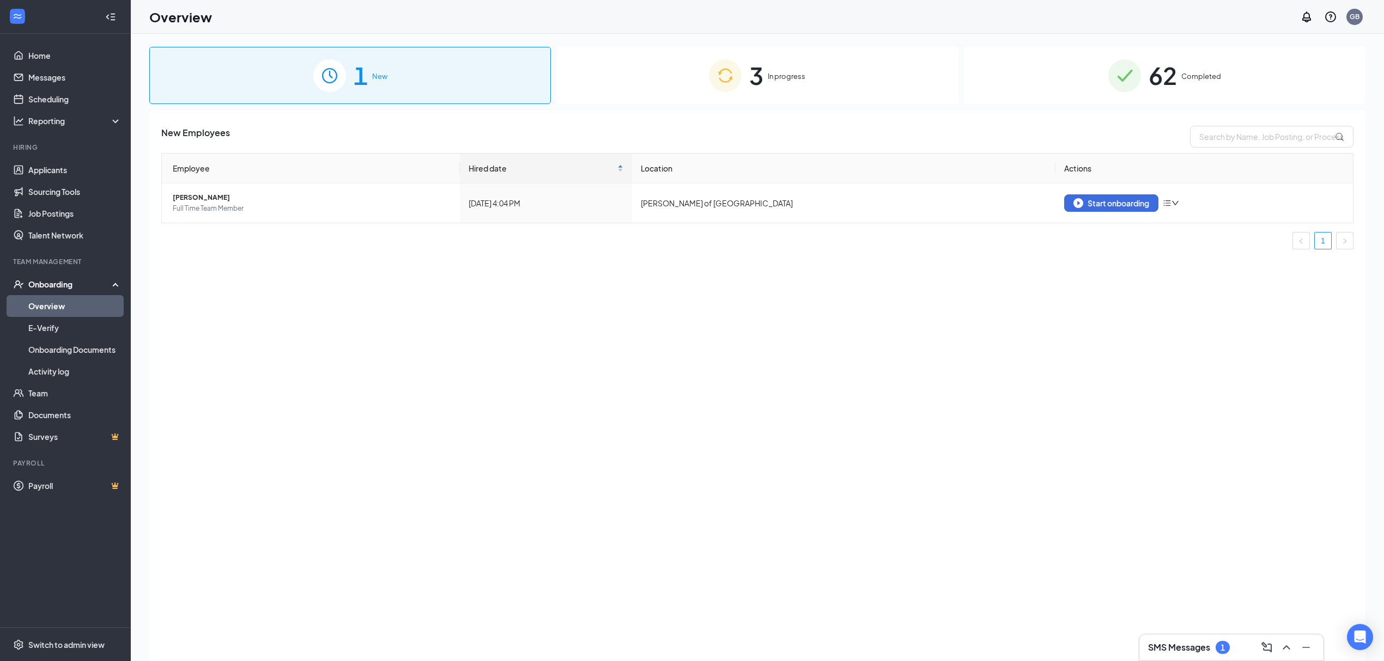
click at [733, 70] on img at bounding box center [725, 75] width 33 height 33
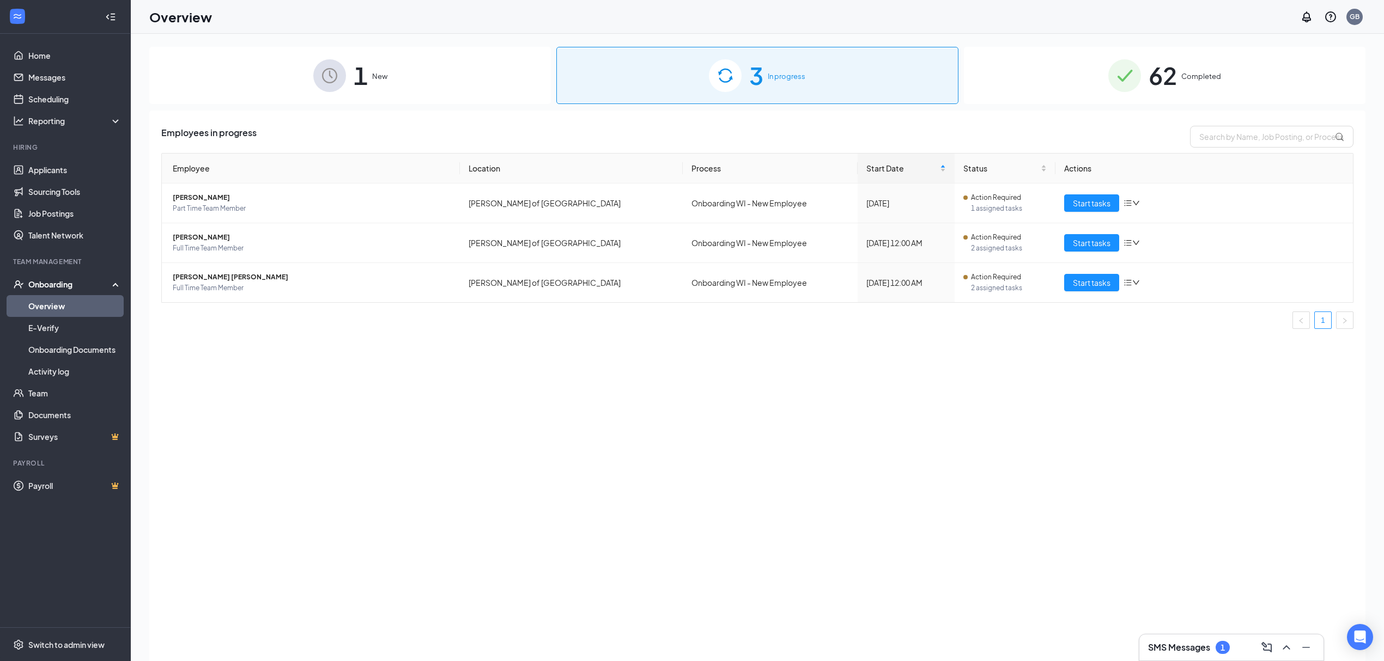
click at [1127, 90] on img at bounding box center [1124, 75] width 33 height 33
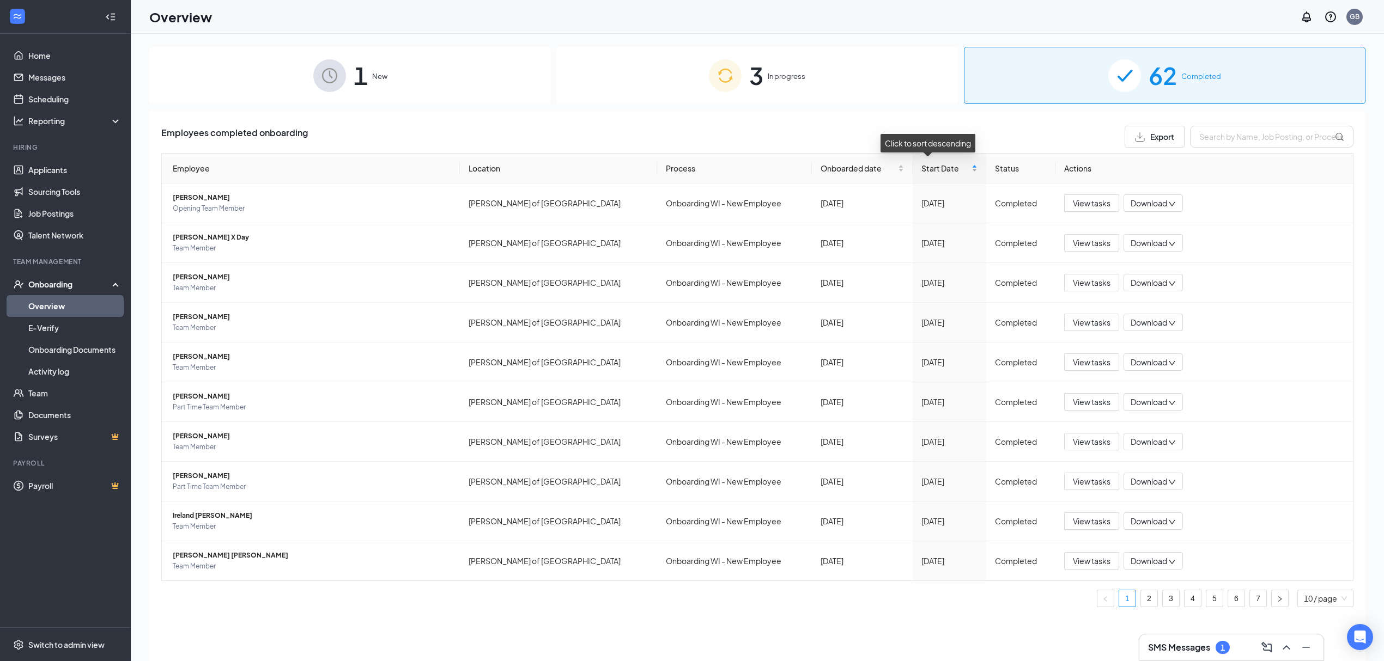
click at [964, 166] on div "Start Date" at bounding box center [949, 168] width 56 height 12
click at [1121, 603] on link "1" at bounding box center [1127, 599] width 16 height 16
click at [948, 170] on span "Start Date" at bounding box center [945, 168] width 48 height 12
click at [964, 166] on div "Start Date" at bounding box center [949, 168] width 56 height 12
click at [403, 65] on div "1 New" at bounding box center [349, 75] width 401 height 57
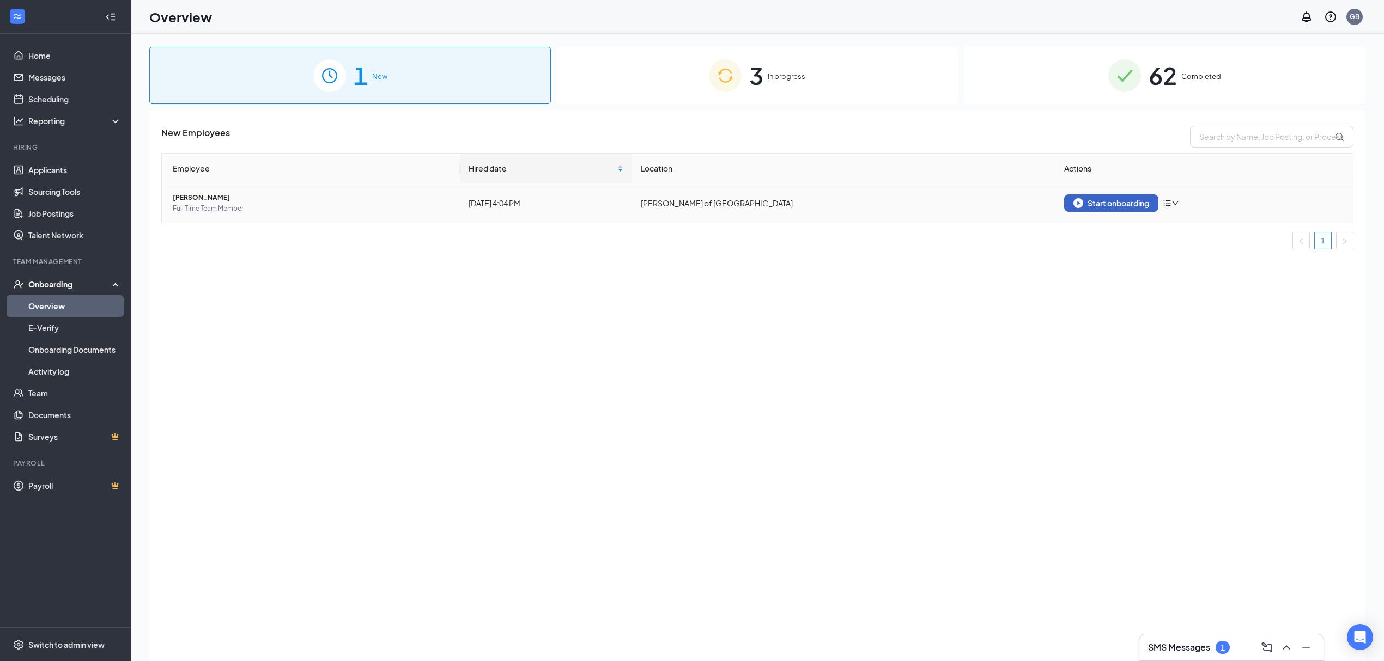
click at [1099, 198] on div "Start onboarding" at bounding box center [1111, 203] width 76 height 10
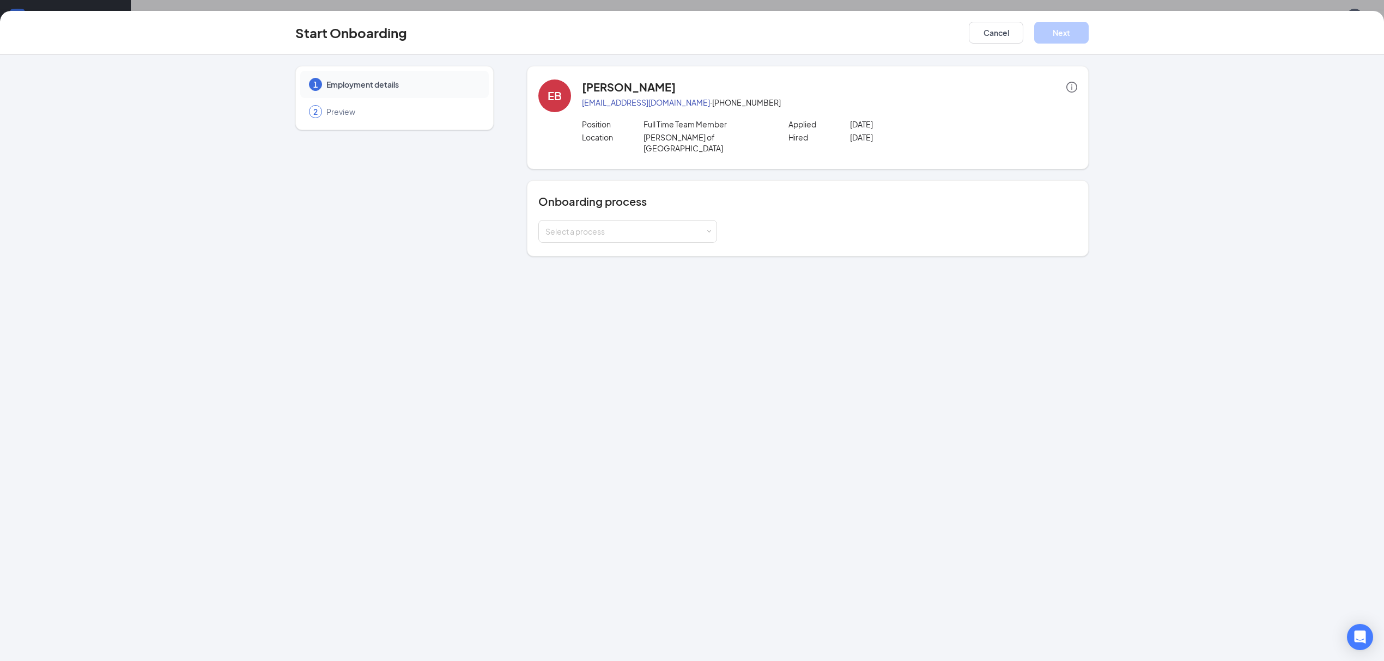
click at [728, 228] on div "Select a process" at bounding box center [807, 231] width 539 height 23
click at [717, 221] on div "Select a process" at bounding box center [807, 231] width 539 height 23
click at [696, 226] on div "Select a process" at bounding box center [625, 231] width 160 height 11
click at [659, 282] on li "Onboarding WI - New Employee" at bounding box center [627, 285] width 179 height 20
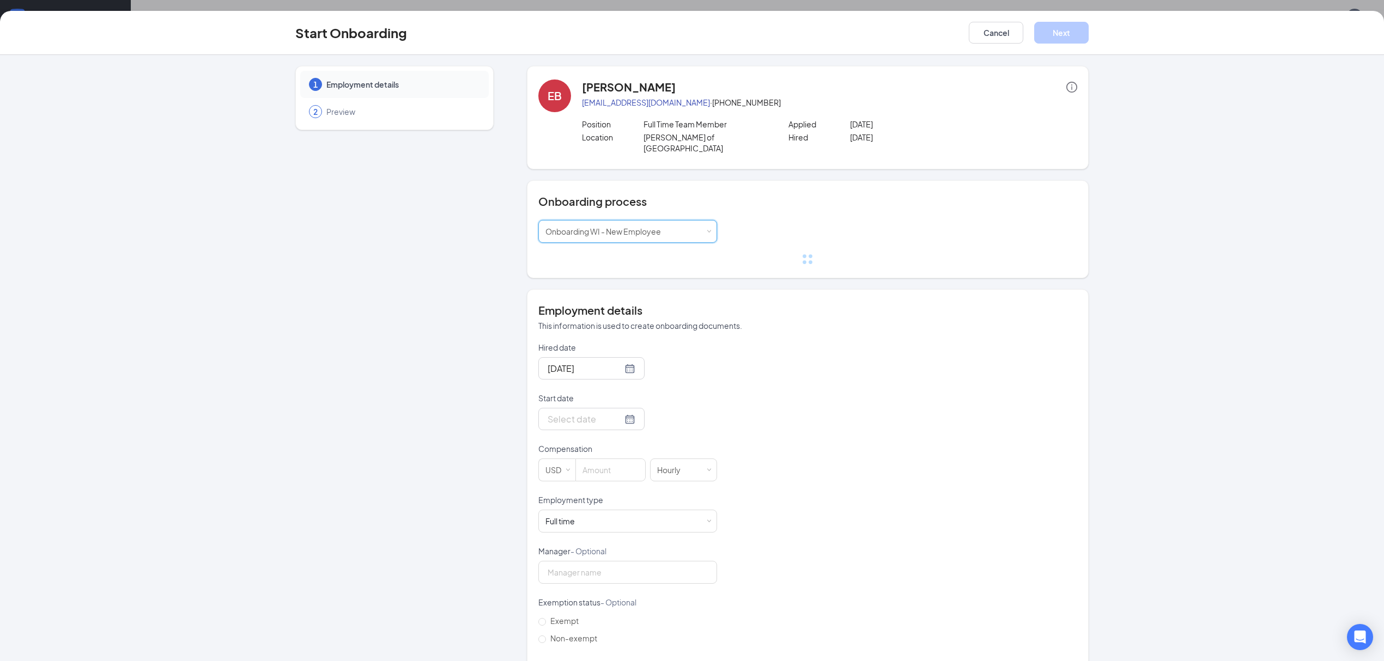
click at [888, 254] on div at bounding box center [807, 259] width 539 height 11
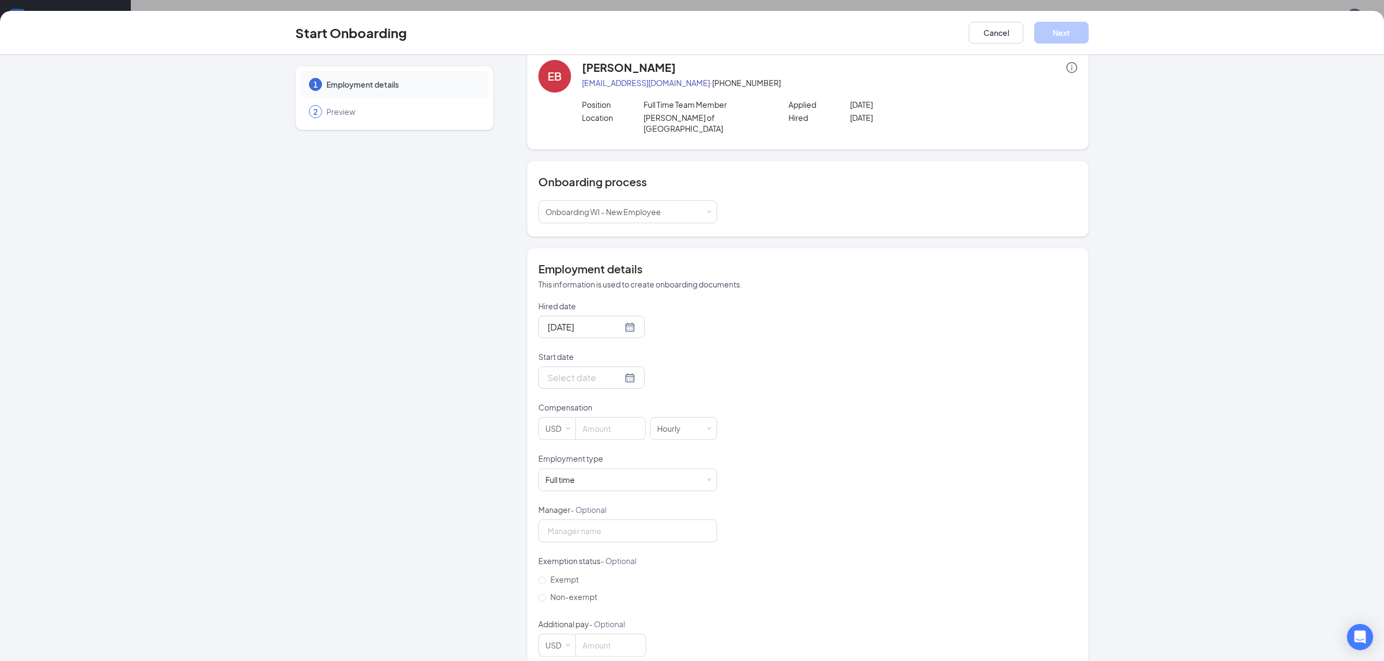
scroll to position [31, 0]
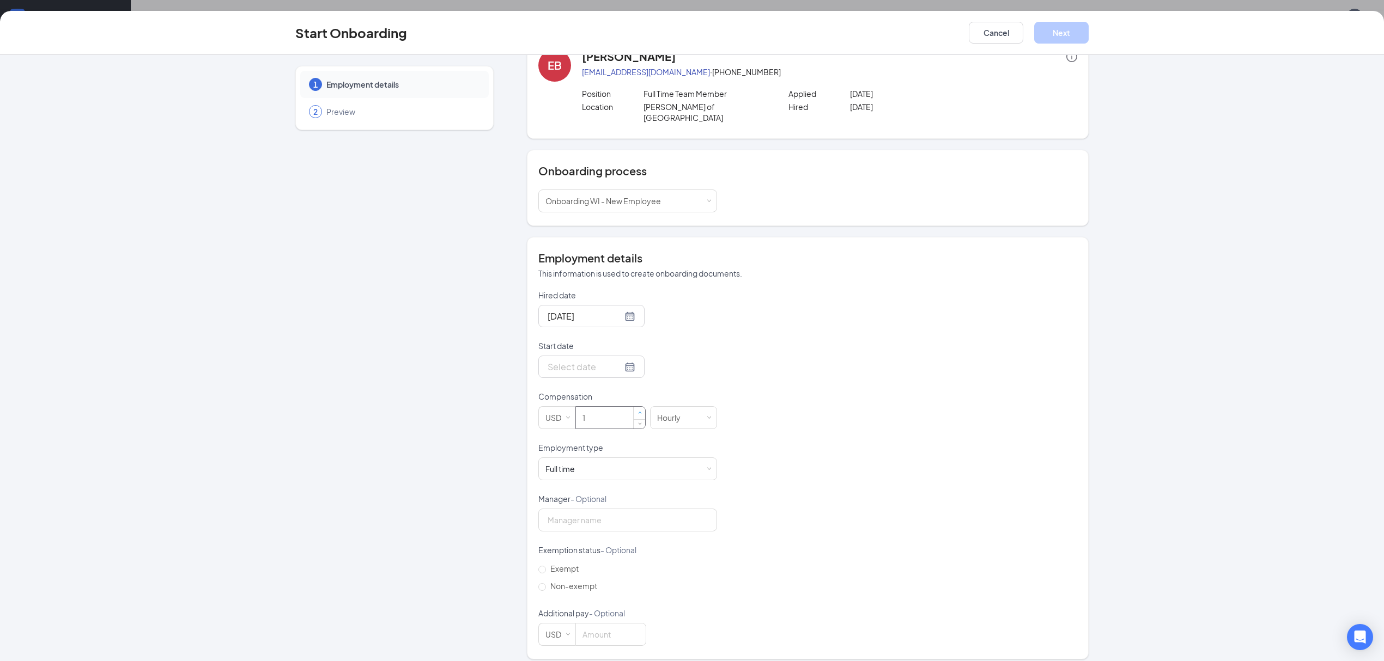
click at [634, 407] on span "Increase Value" at bounding box center [639, 413] width 11 height 13
click at [597, 407] on input "1" at bounding box center [610, 418] width 69 height 22
type input "16.5"
click at [870, 382] on div "Hired date [DATE] Start date Compensation USD 16.5 [DEMOGRAPHIC_DATA] Employmen…" at bounding box center [807, 468] width 539 height 356
click at [611, 360] on div at bounding box center [591, 367] width 88 height 14
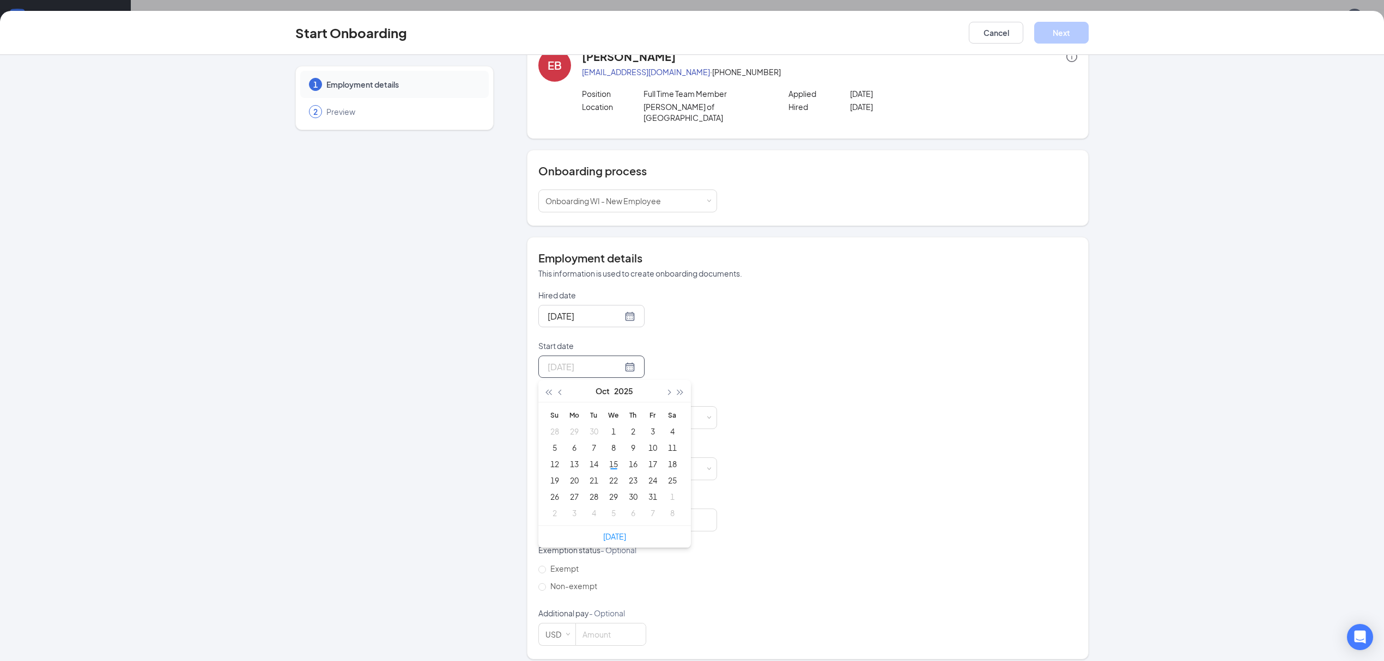
type input "[DATE]"
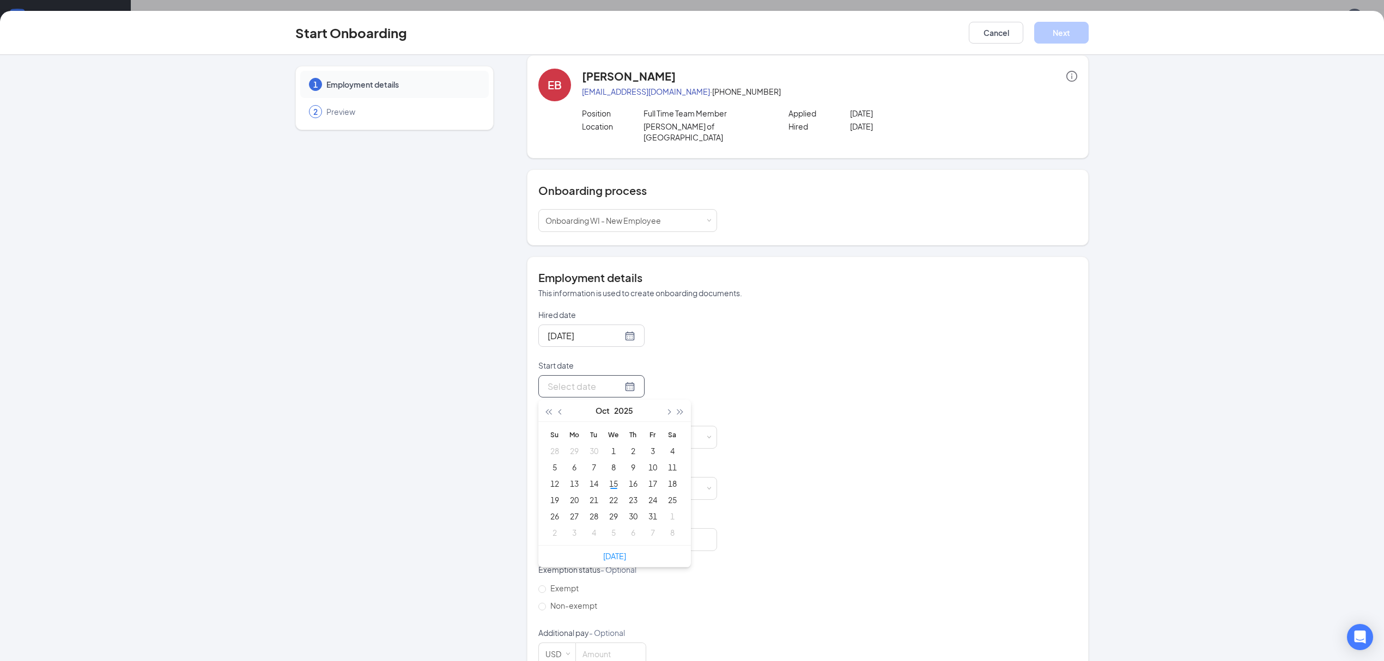
scroll to position [0, 0]
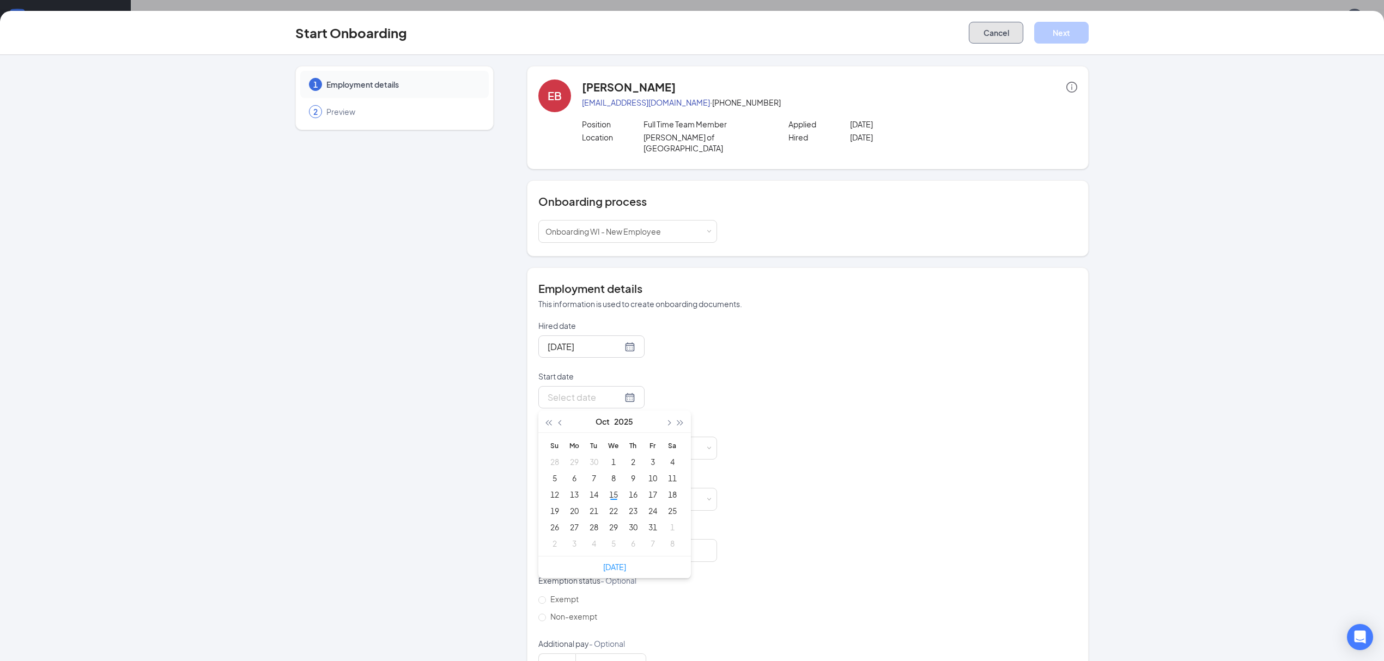
click at [975, 27] on button "Cancel" at bounding box center [996, 33] width 54 height 22
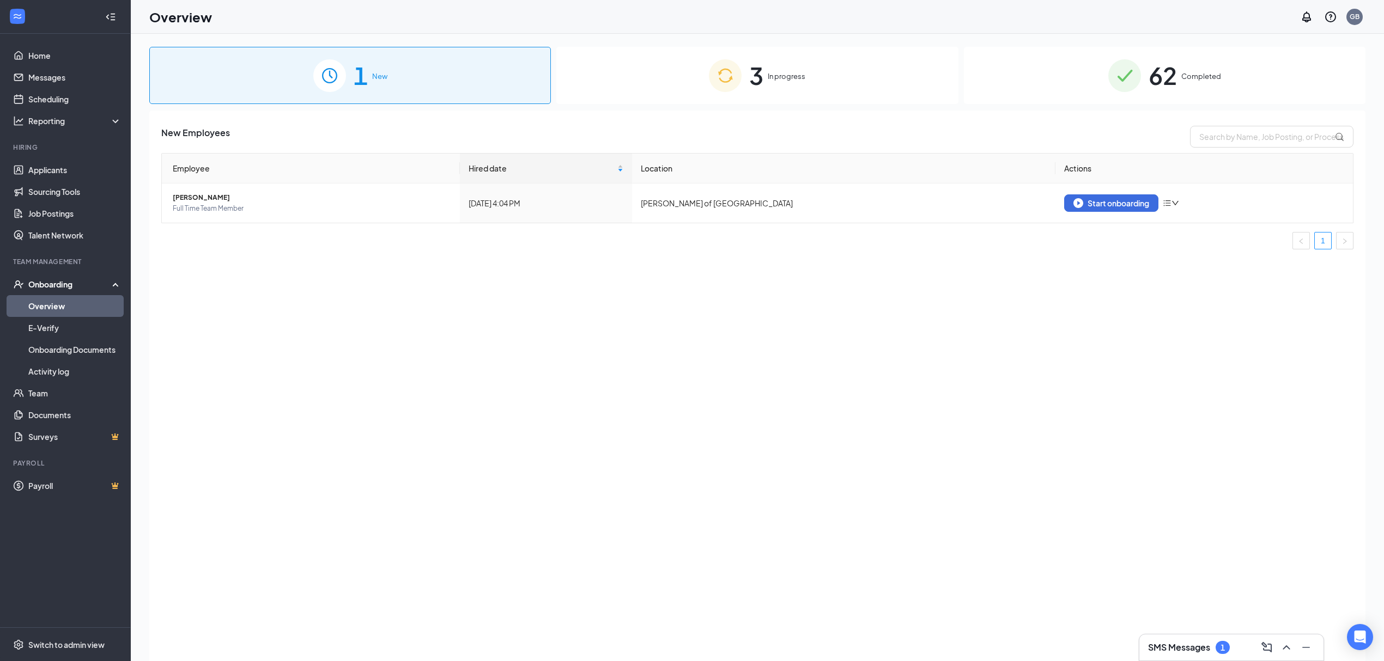
click at [742, 79] on div "3 In progress" at bounding box center [756, 75] width 401 height 57
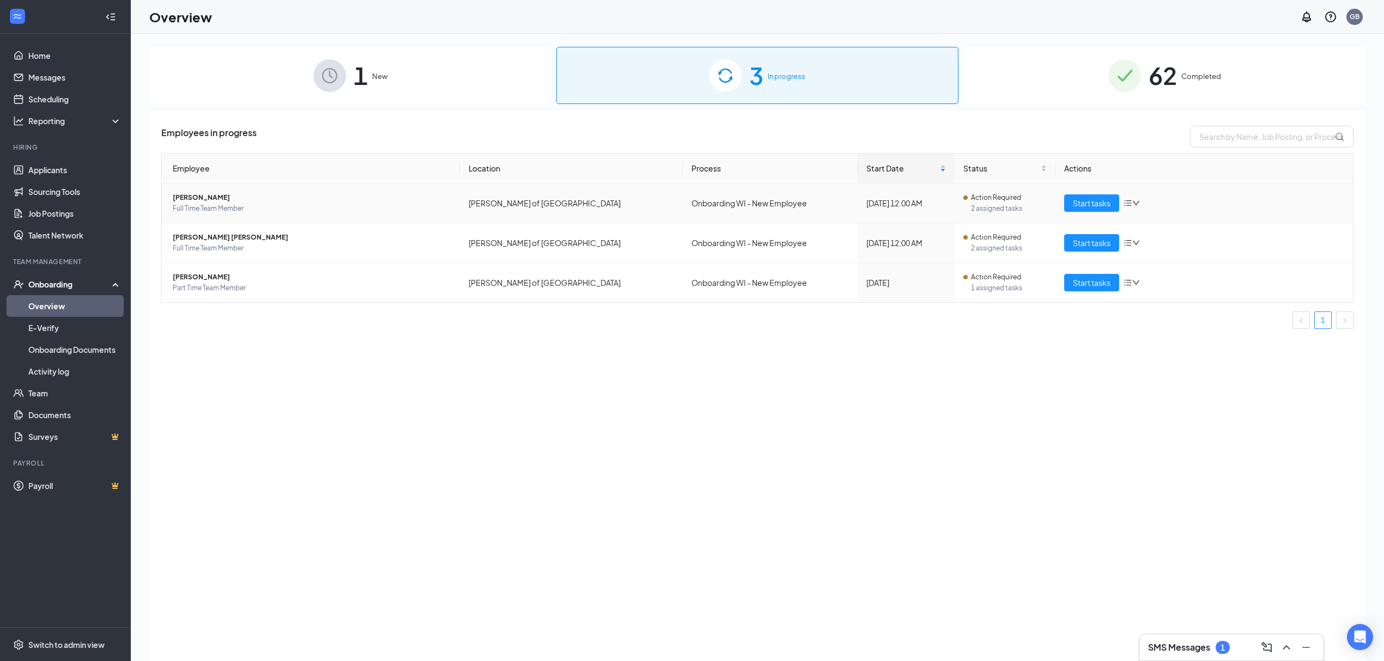
click at [199, 197] on span "[PERSON_NAME]" at bounding box center [312, 197] width 278 height 11
